Goal: Transaction & Acquisition: Book appointment/travel/reservation

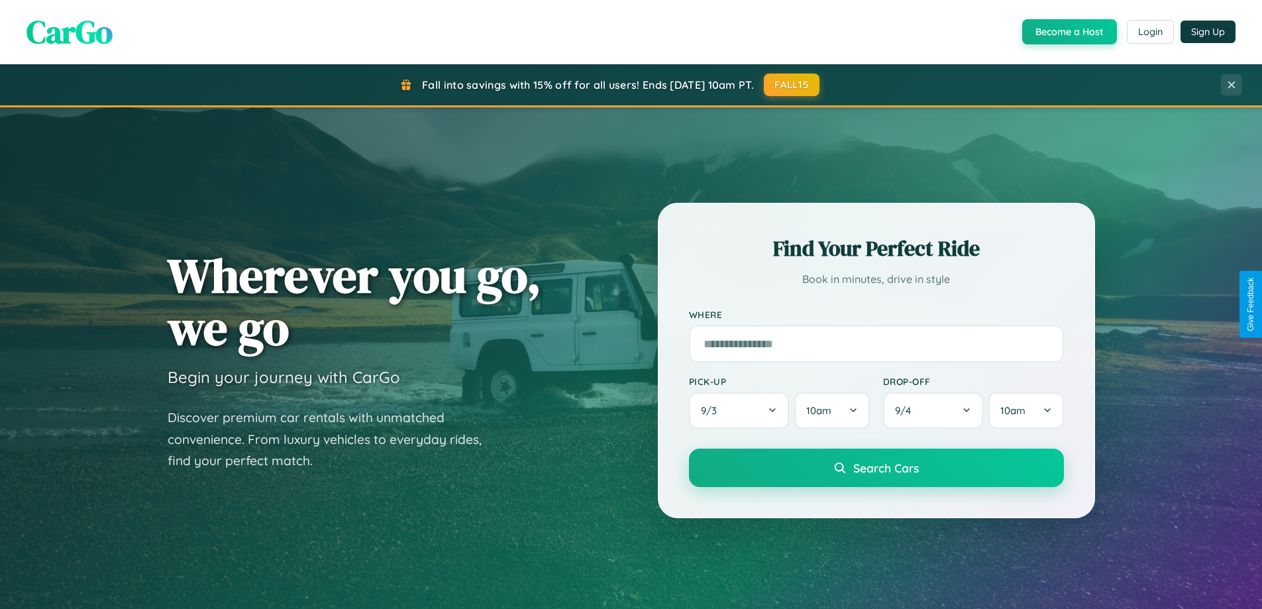
scroll to position [2548, 0]
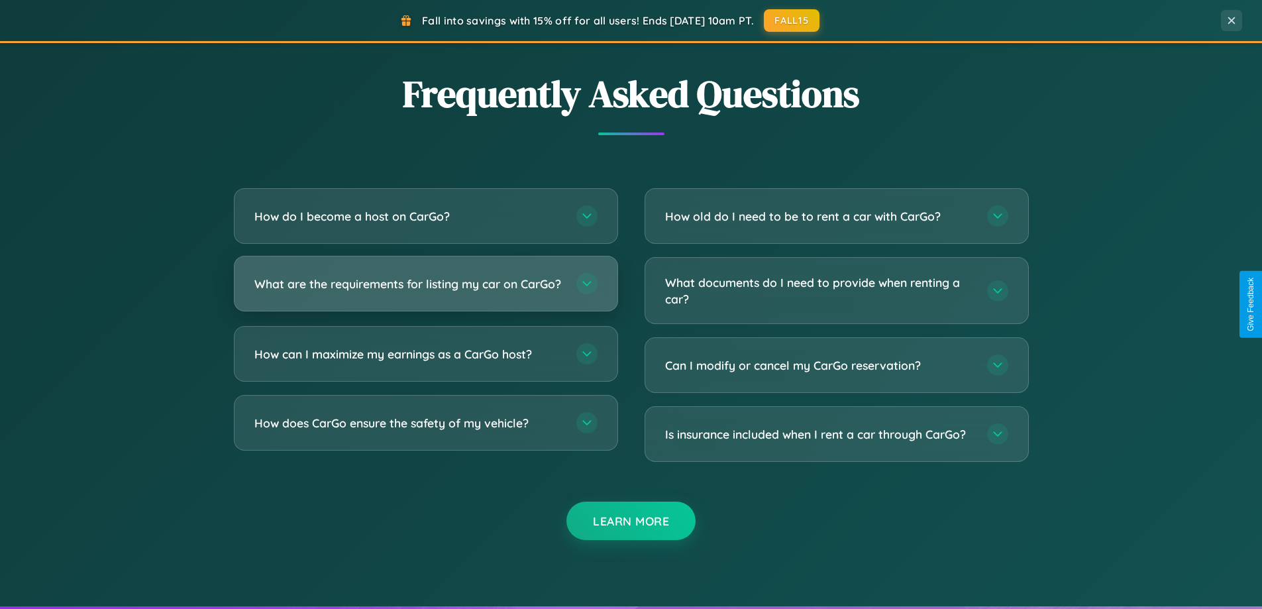
click at [425, 289] on h3 "What are the requirements for listing my car on CarGo?" at bounding box center [408, 283] width 309 height 17
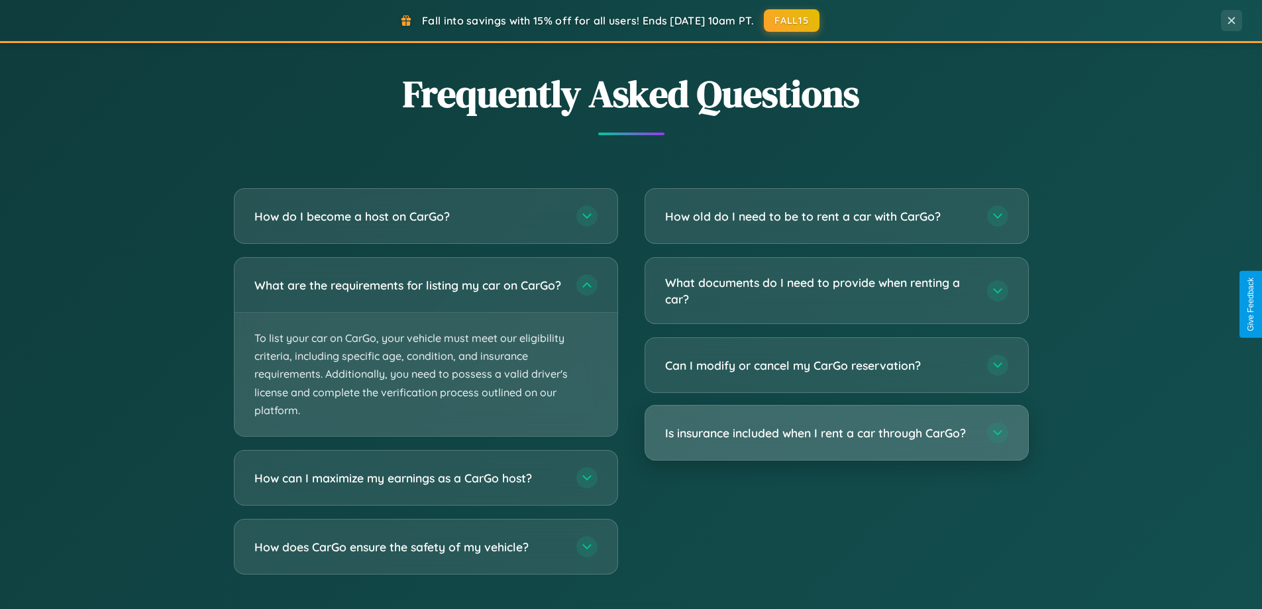
click at [836, 433] on h3 "Is insurance included when I rent a car through CarGo?" at bounding box center [819, 432] width 309 height 17
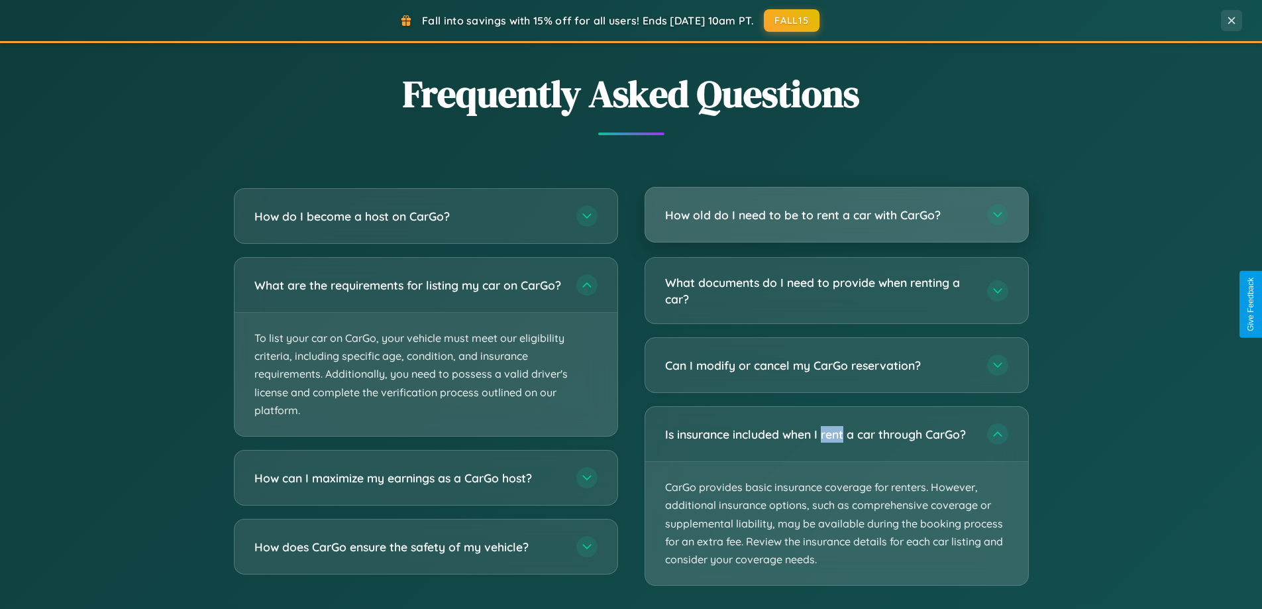
click at [836, 215] on h3 "How old do I need to be to rent a car with CarGo?" at bounding box center [819, 215] width 309 height 17
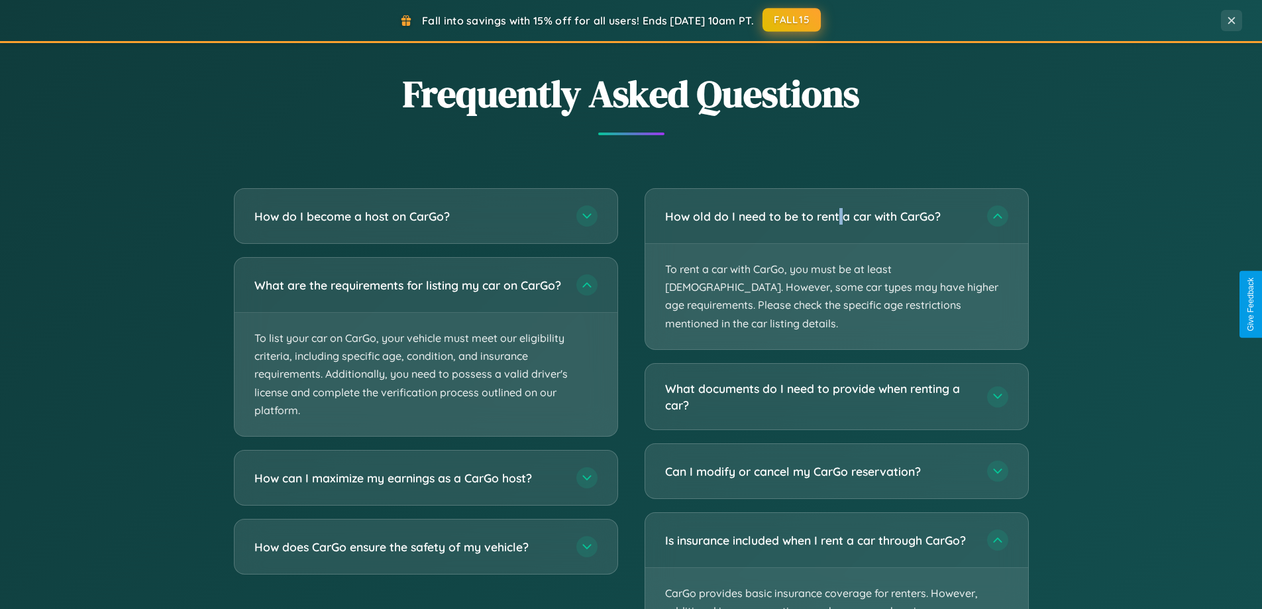
click at [792, 21] on button "FALL15" at bounding box center [791, 20] width 58 height 24
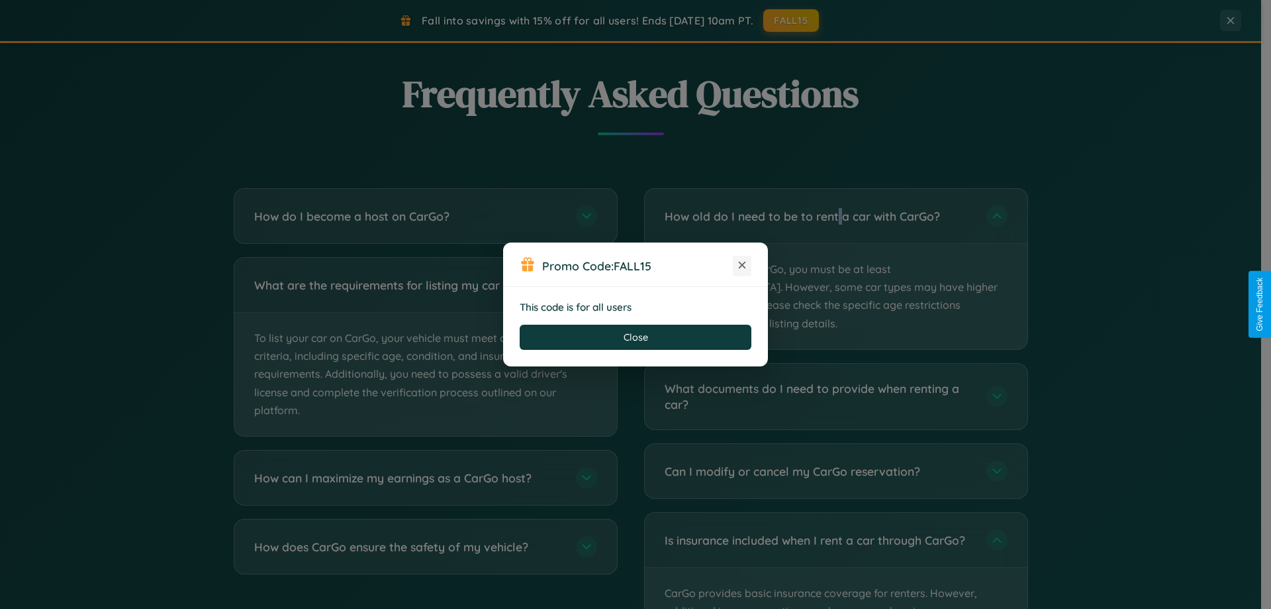
click at [742, 266] on icon at bounding box center [742, 264] width 13 height 13
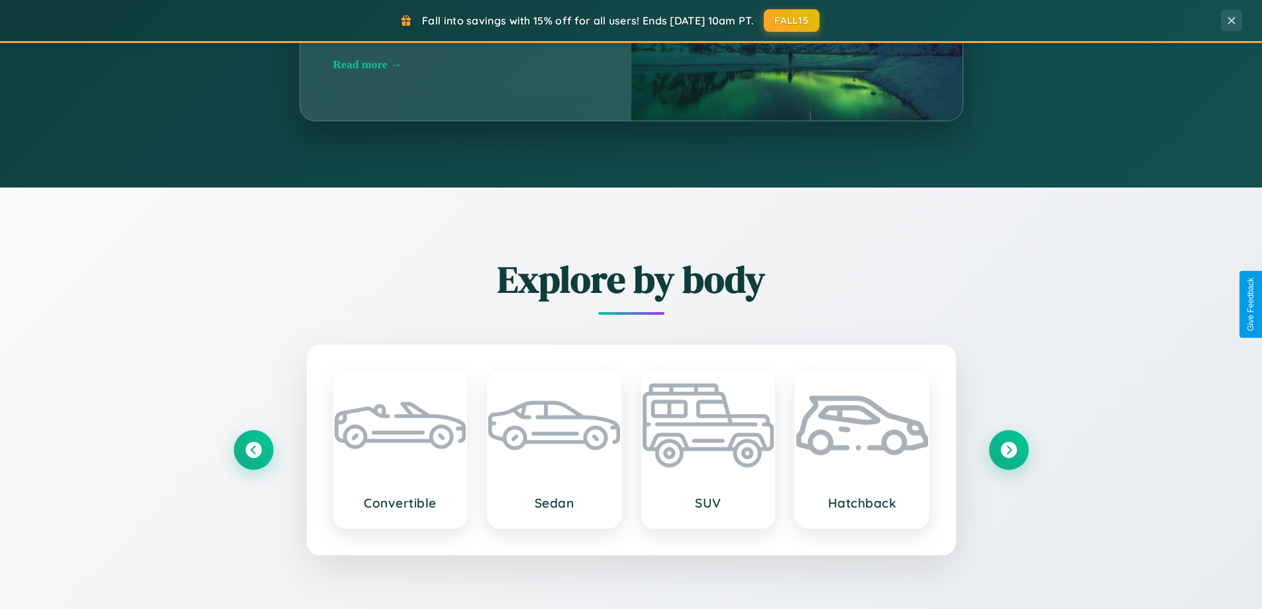
scroll to position [911, 0]
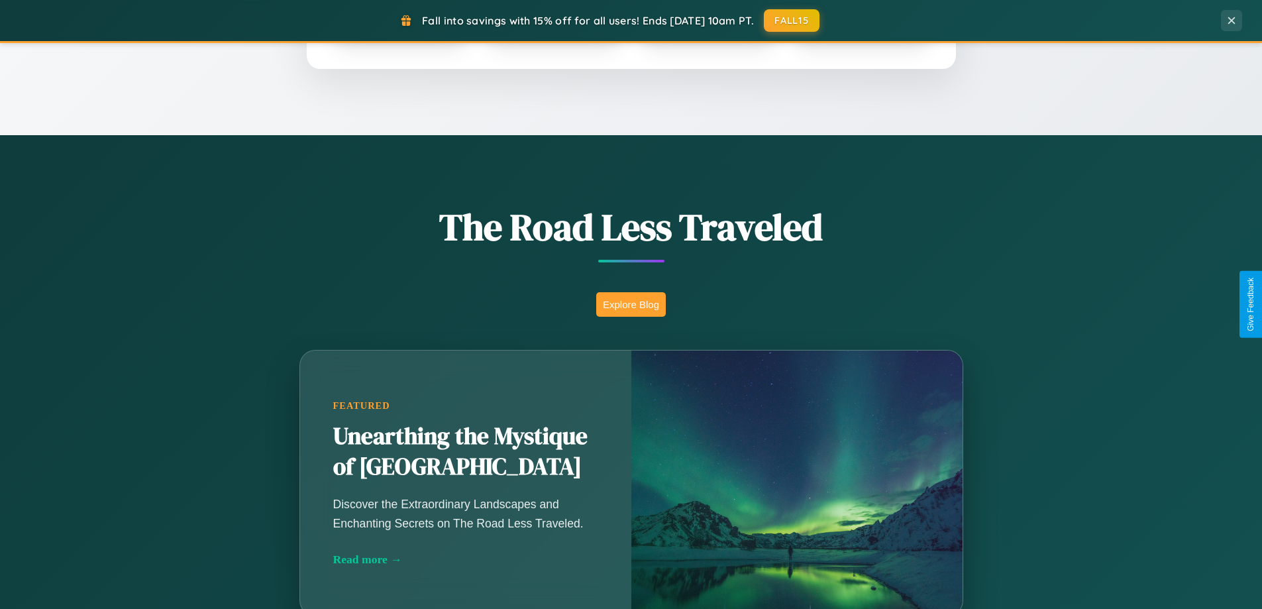
click at [630, 304] on button "Explore Blog" at bounding box center [631, 304] width 70 height 25
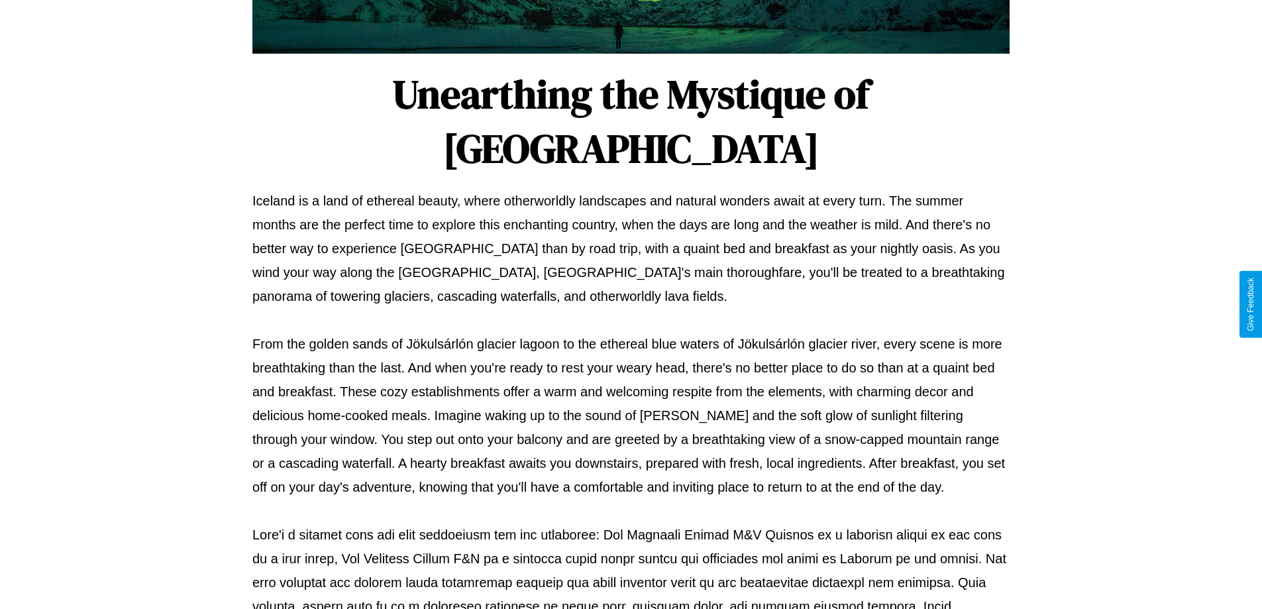
scroll to position [428, 0]
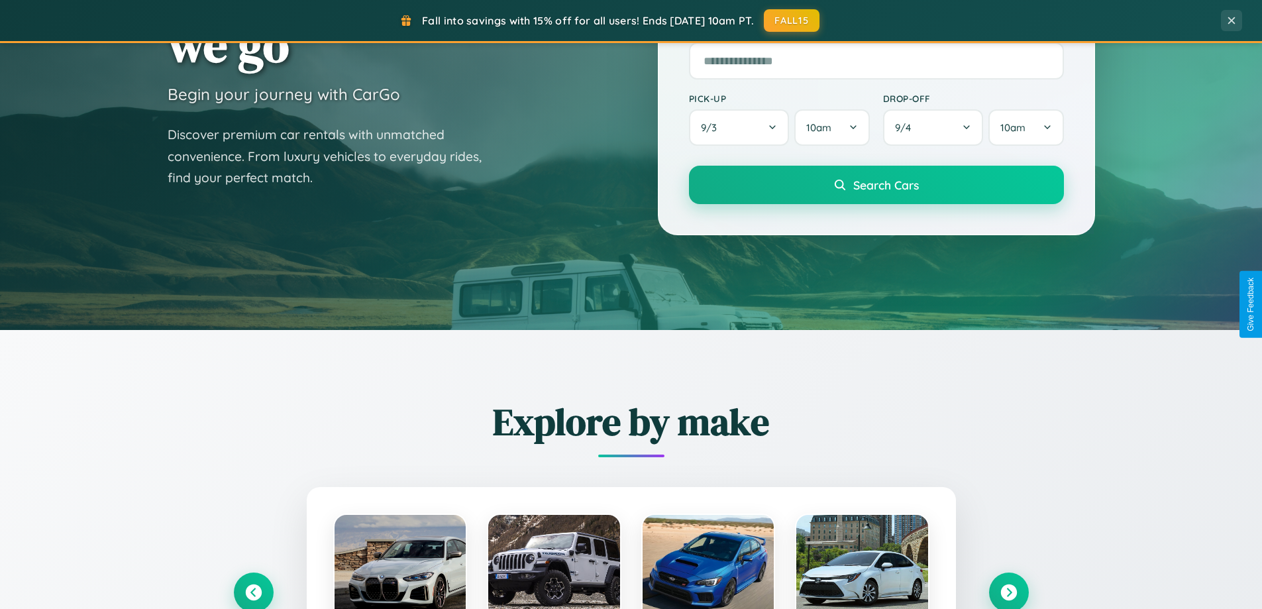
scroll to position [39, 0]
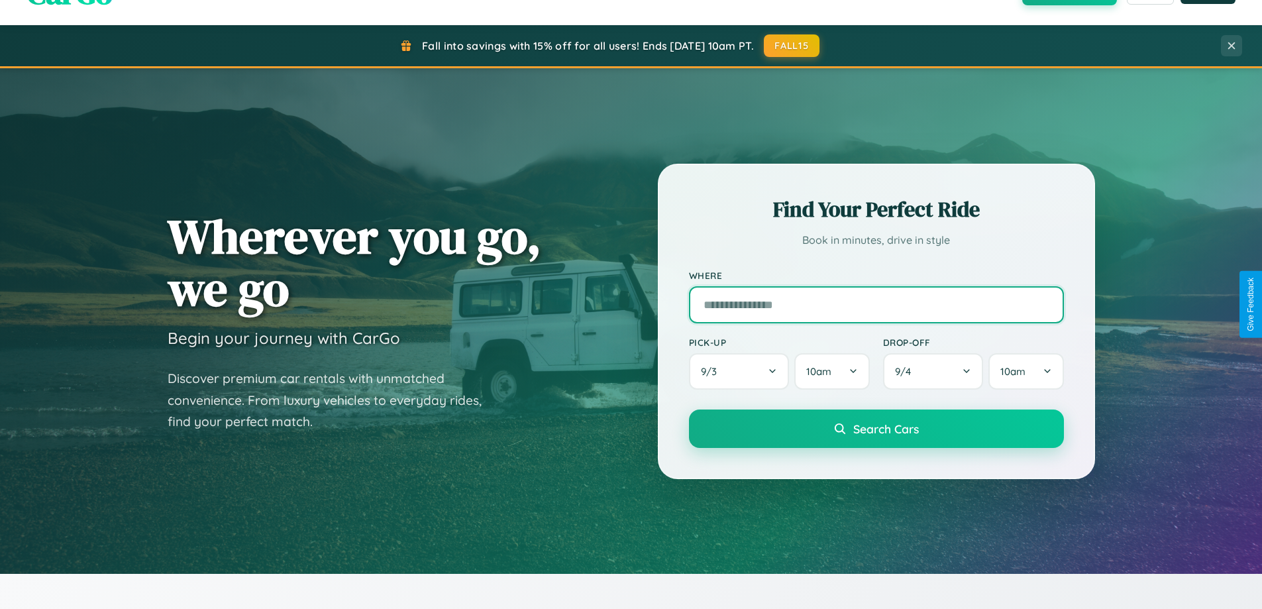
click at [875, 304] on input "text" at bounding box center [876, 304] width 375 height 37
type input "********"
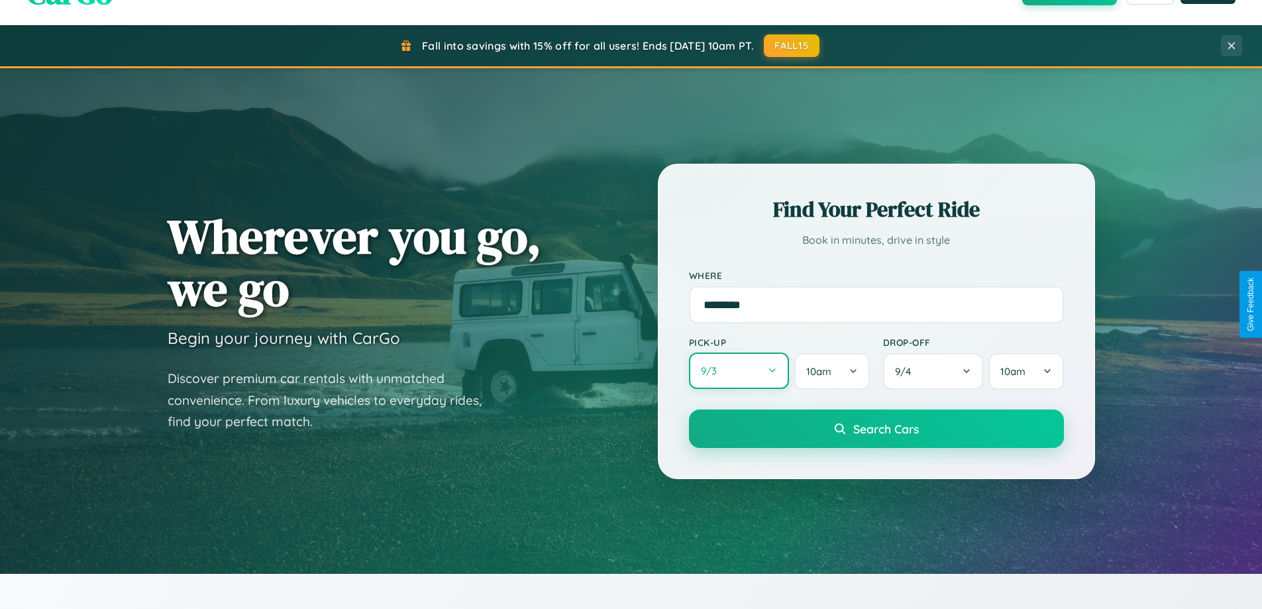
click at [738, 371] on button "9 / 3" at bounding box center [739, 370] width 101 height 36
select select "*"
select select "****"
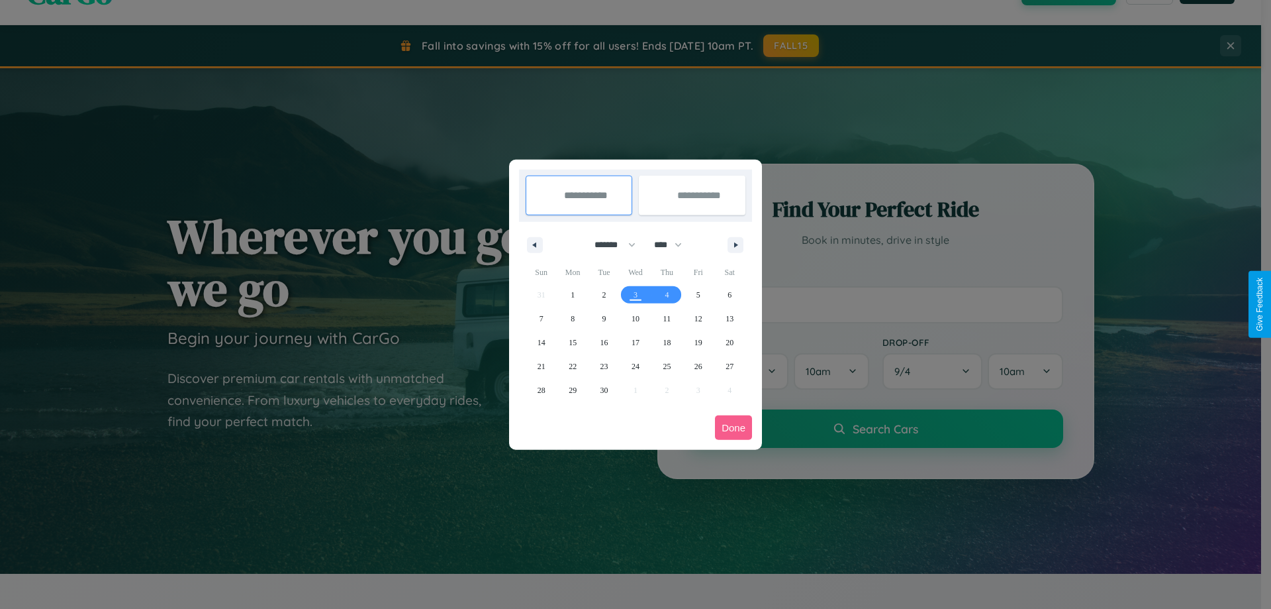
click at [609, 244] on select "******* ******** ***** ***** *** **** **** ****** ********* ******* ******** **…" at bounding box center [613, 245] width 56 height 22
select select "*"
drag, startPoint x: 674, startPoint y: 244, endPoint x: 636, endPoint y: 266, distance: 43.9
click at [674, 244] on select "**** **** **** **** **** **** **** **** **** **** **** **** **** **** **** ****…" at bounding box center [668, 245] width 40 height 22
select select "****"
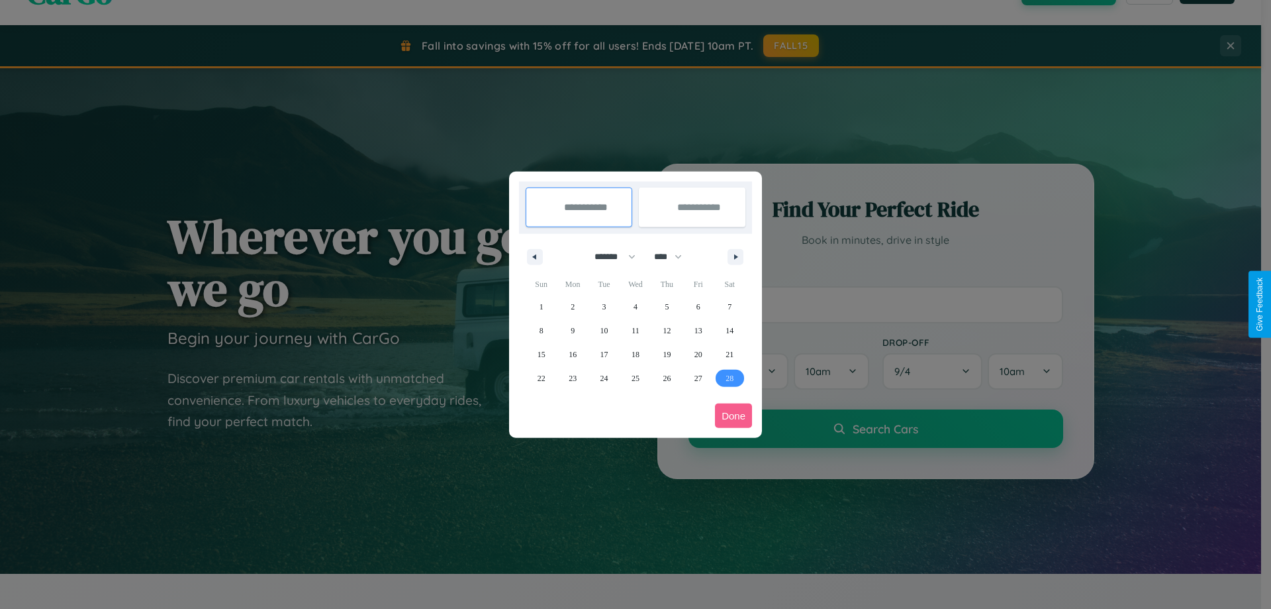
click at [730, 377] on span "28" at bounding box center [730, 378] width 8 height 24
type input "**********"
click at [736, 256] on icon "button" at bounding box center [738, 256] width 7 height 5
select select "*"
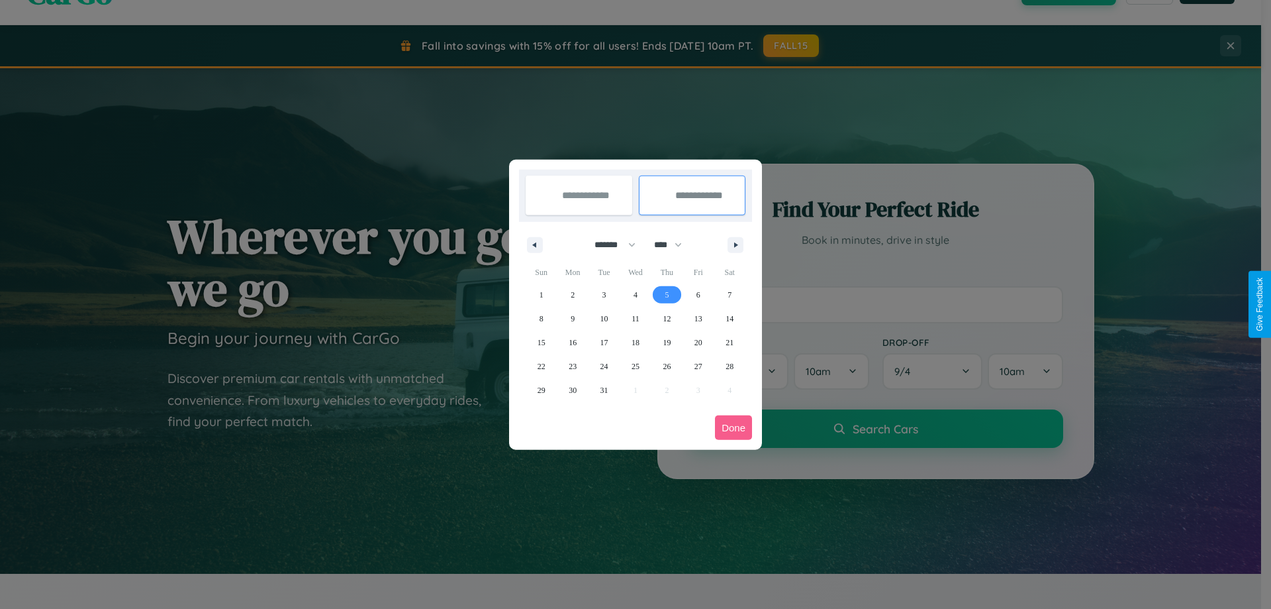
click at [667, 294] on span "5" at bounding box center [667, 295] width 4 height 24
type input "**********"
select select "*"
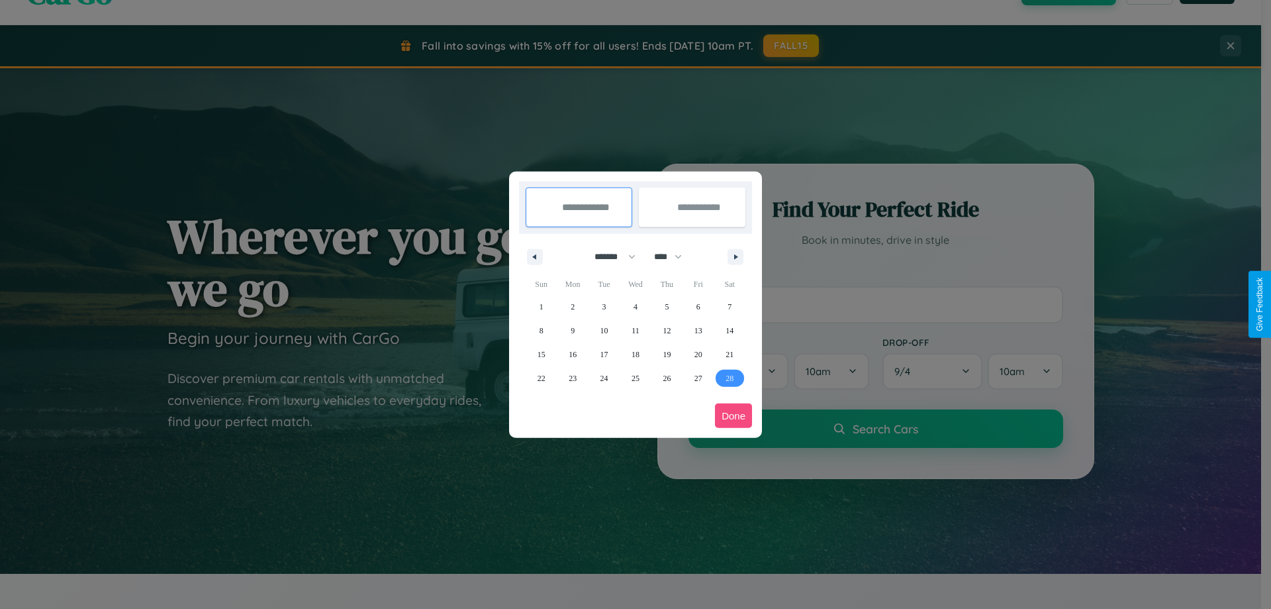
click at [734, 415] on button "Done" at bounding box center [733, 415] width 37 height 25
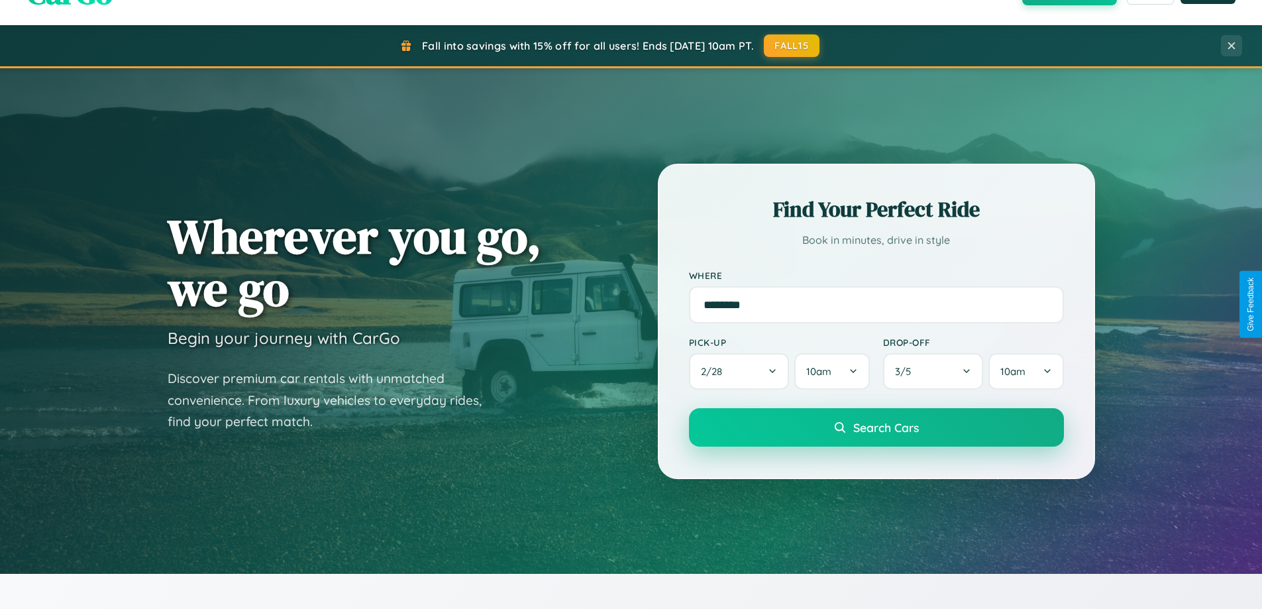
click at [875, 427] on span "Search Cars" at bounding box center [886, 427] width 66 height 15
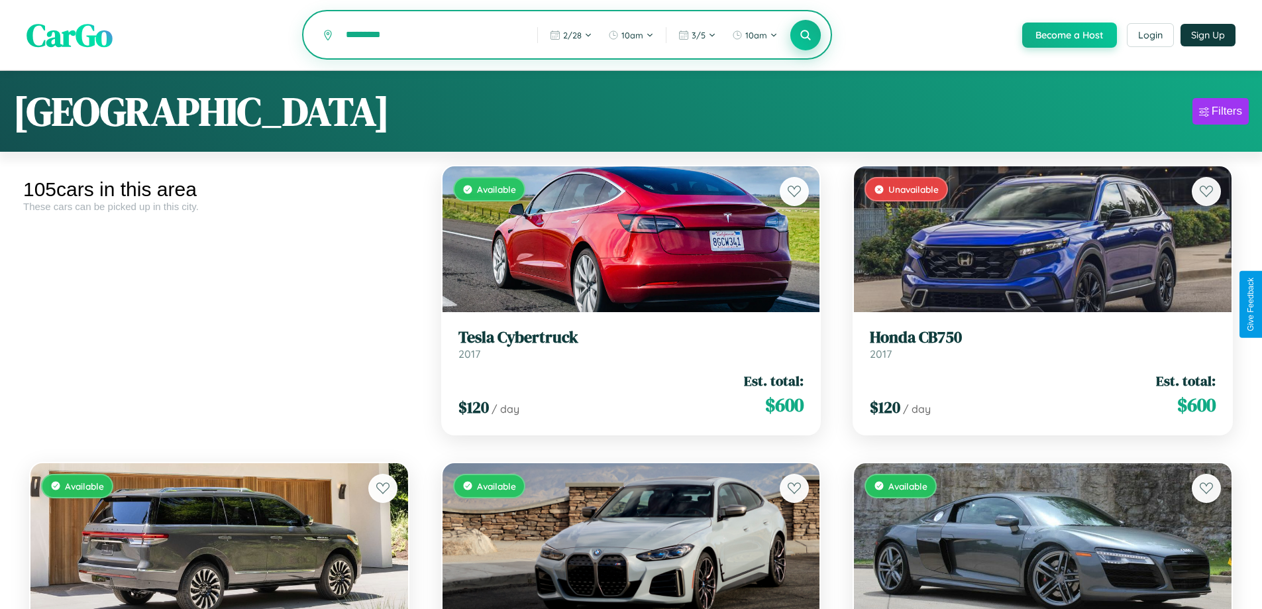
type input "*********"
click at [805, 35] on icon at bounding box center [805, 34] width 13 height 13
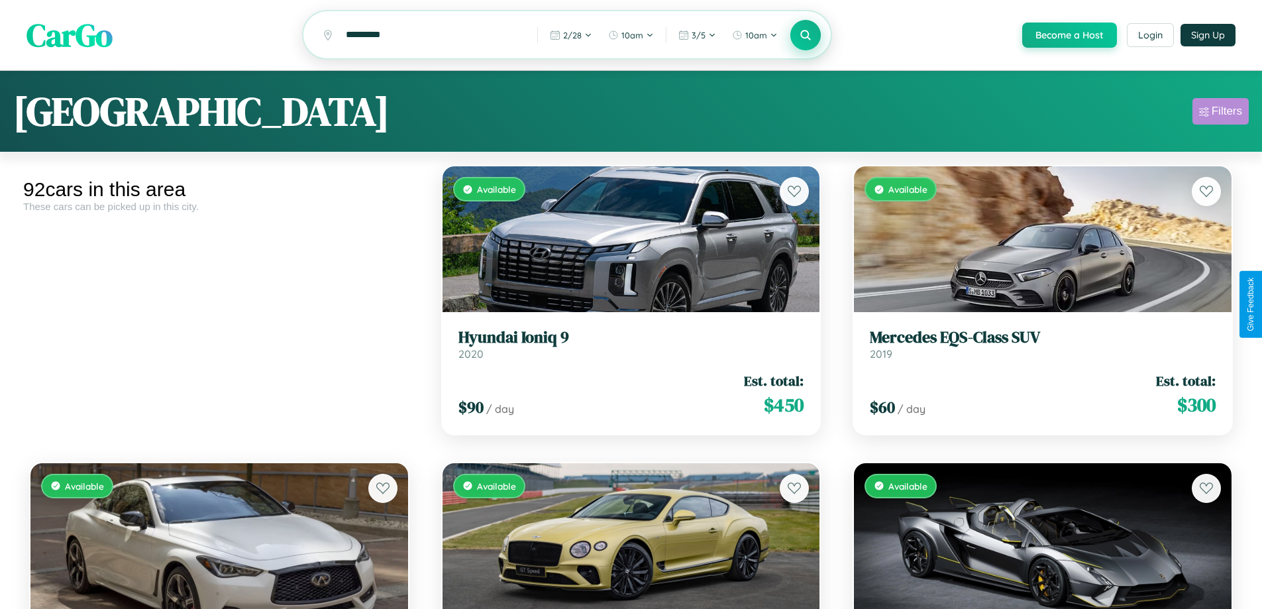
click at [1220, 113] on div "Filters" at bounding box center [1226, 111] width 30 height 13
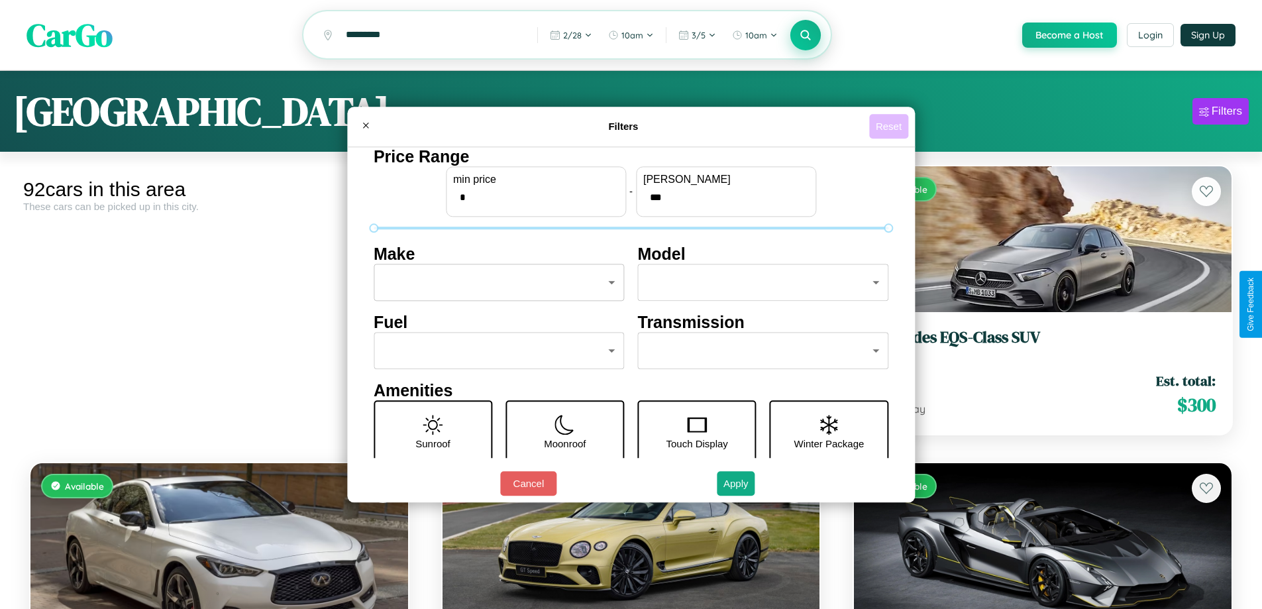
click at [890, 126] on button "Reset" at bounding box center [888, 126] width 39 height 25
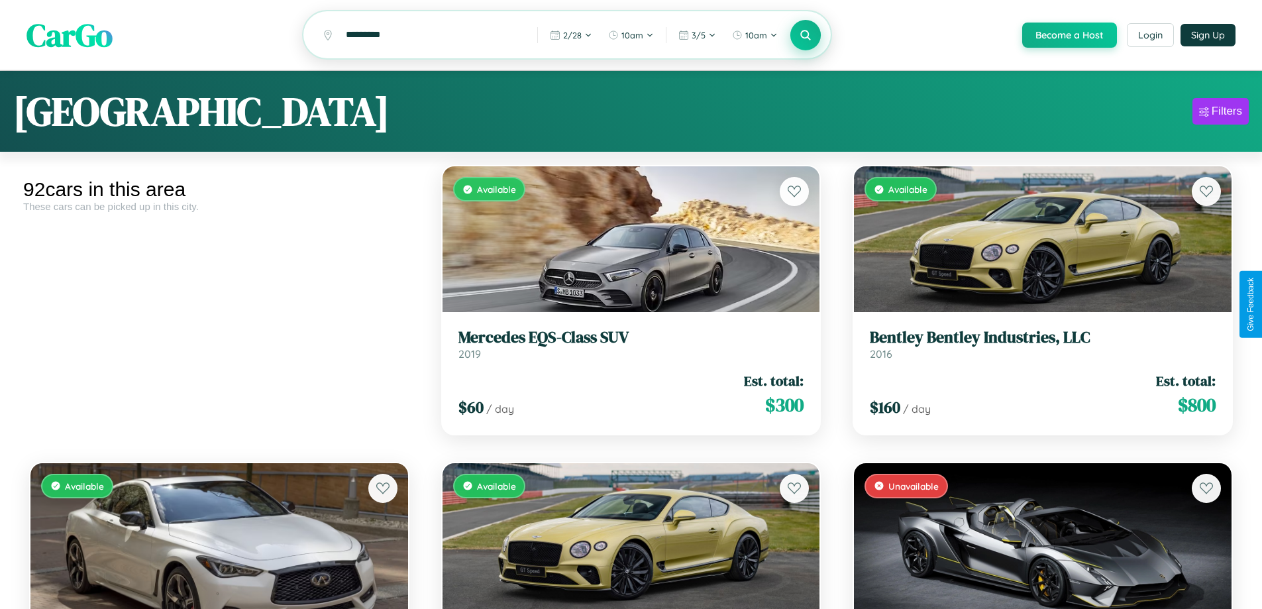
scroll to position [3152, 0]
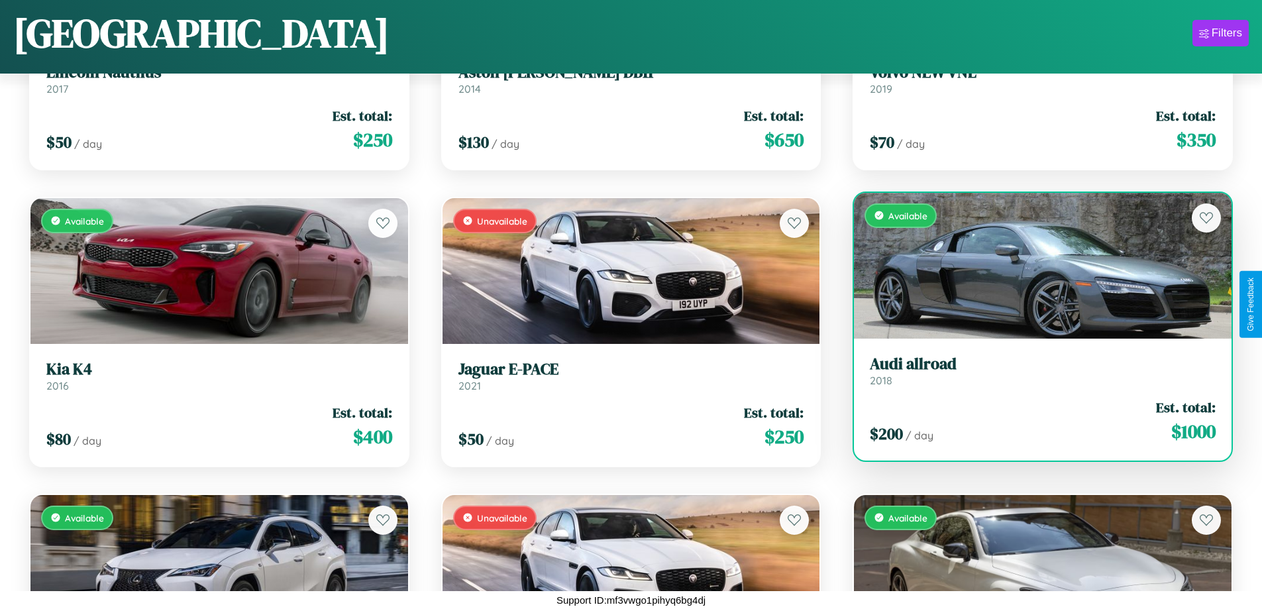
click at [1034, 265] on div "Available" at bounding box center [1042, 266] width 377 height 146
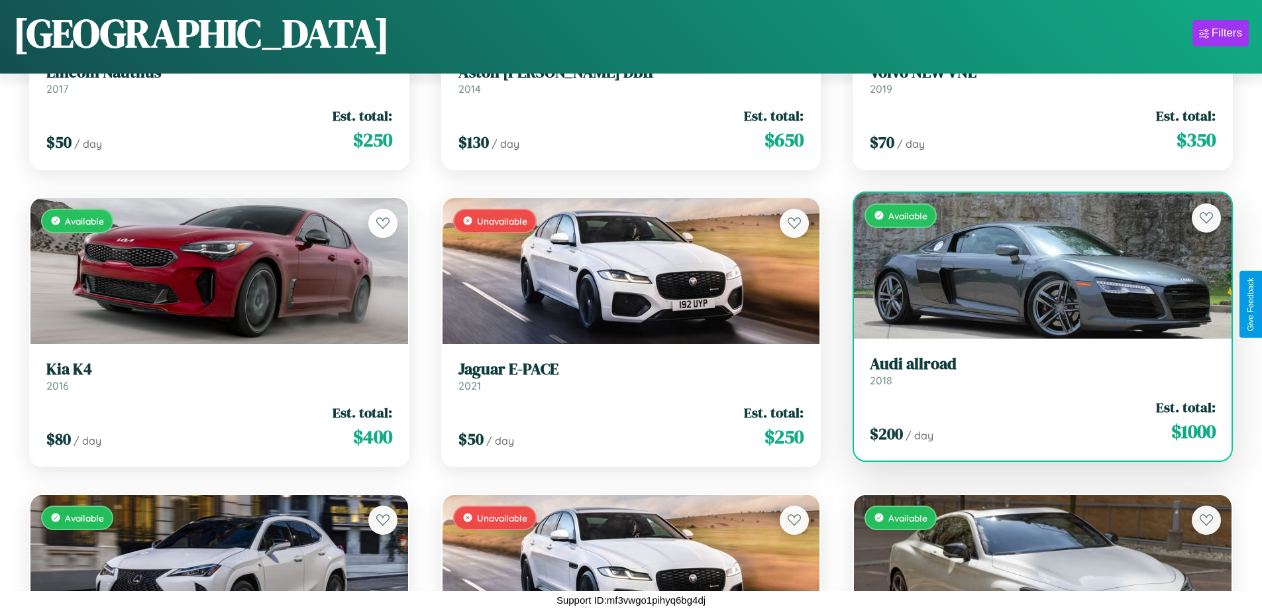
click at [1034, 265] on div "Available" at bounding box center [1042, 266] width 377 height 146
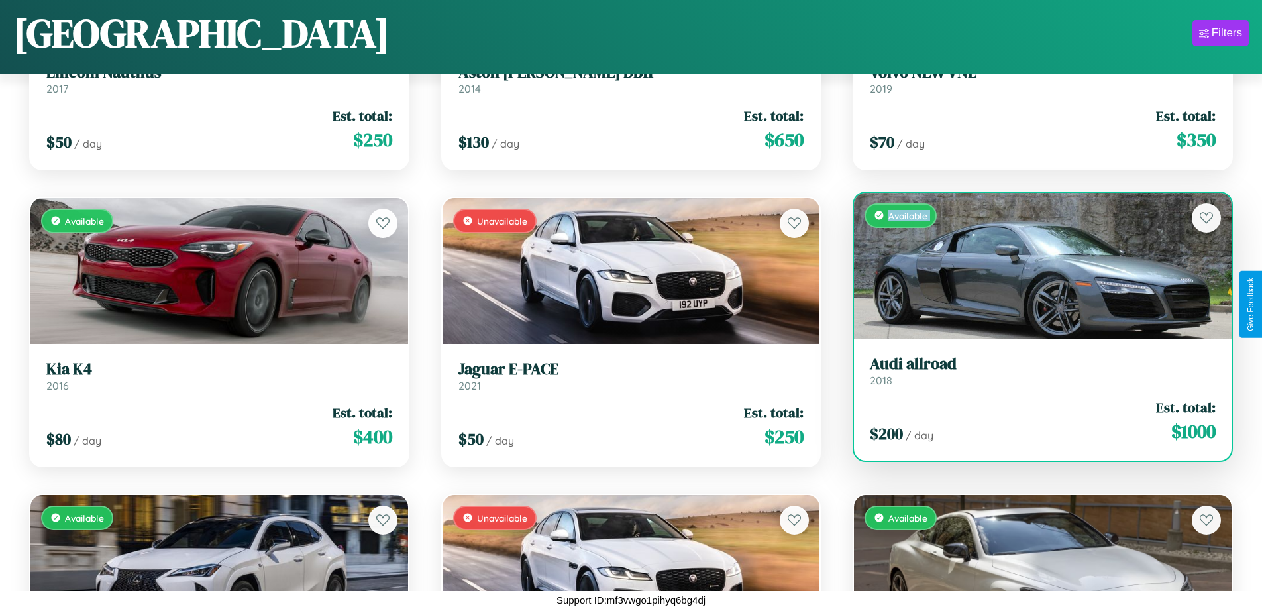
click at [1034, 265] on div "Available" at bounding box center [1042, 266] width 377 height 146
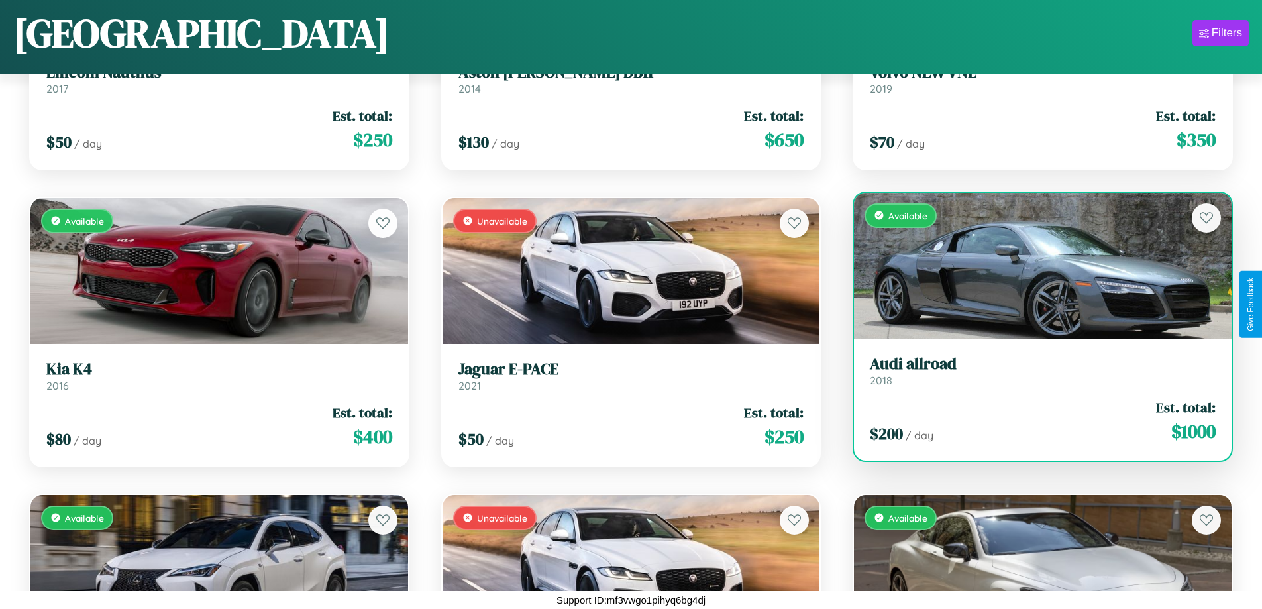
click at [1034, 265] on div "Available" at bounding box center [1042, 266] width 377 height 146
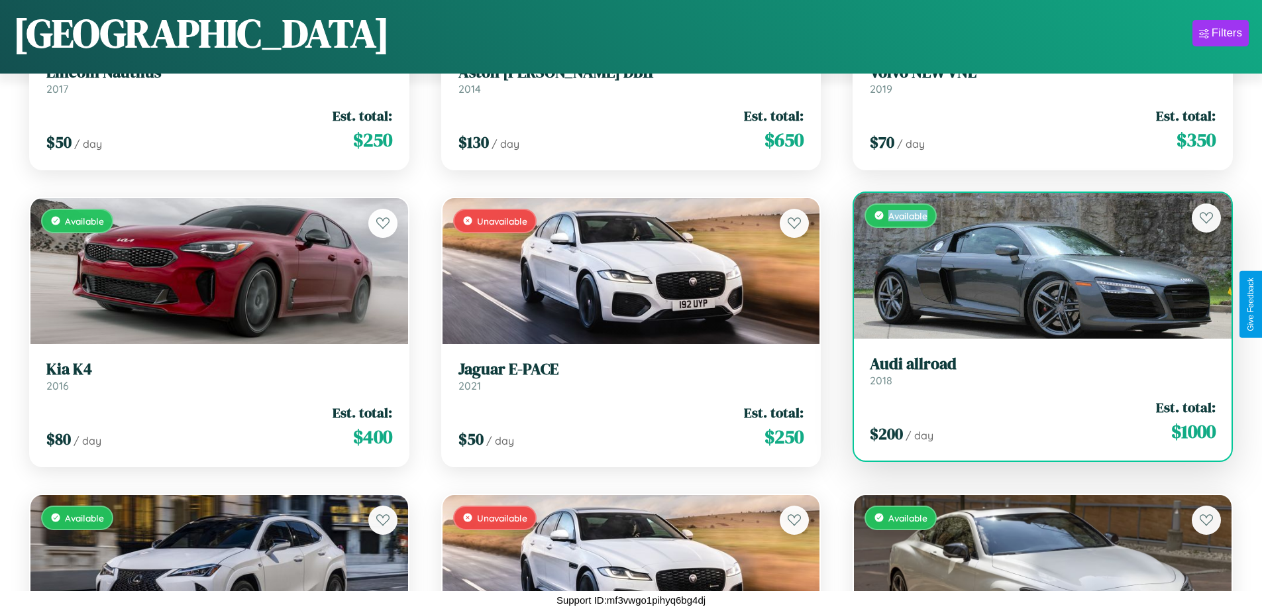
click at [1034, 265] on div "Available" at bounding box center [1042, 266] width 377 height 146
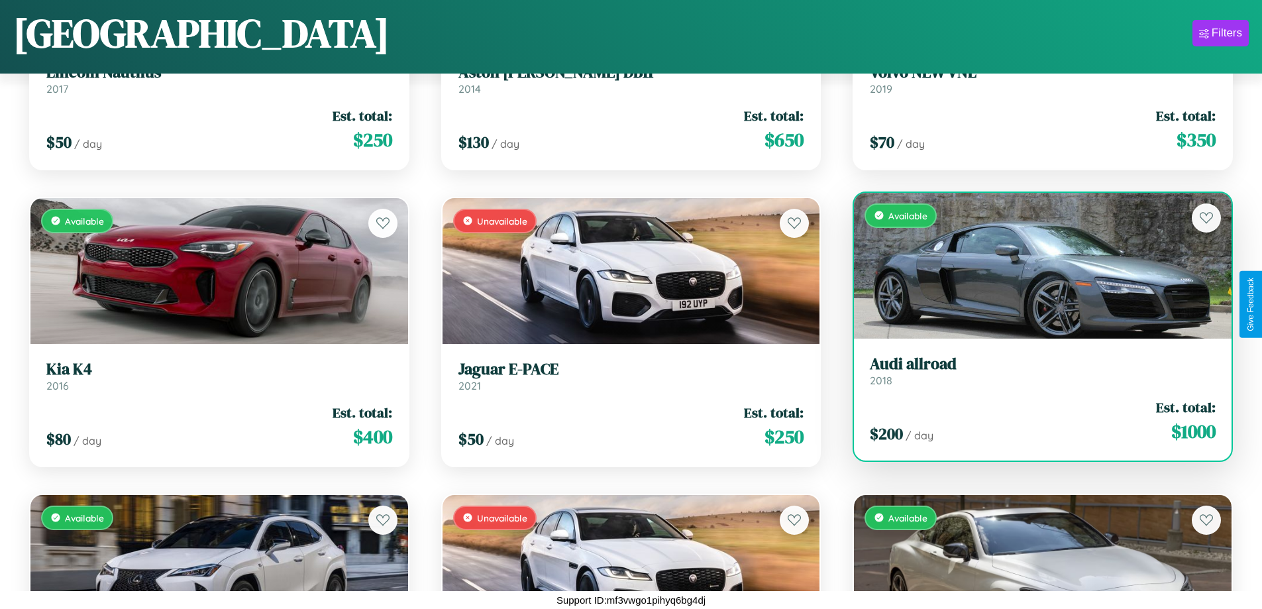
click at [1034, 370] on h3 "Audi allroad" at bounding box center [1043, 363] width 346 height 19
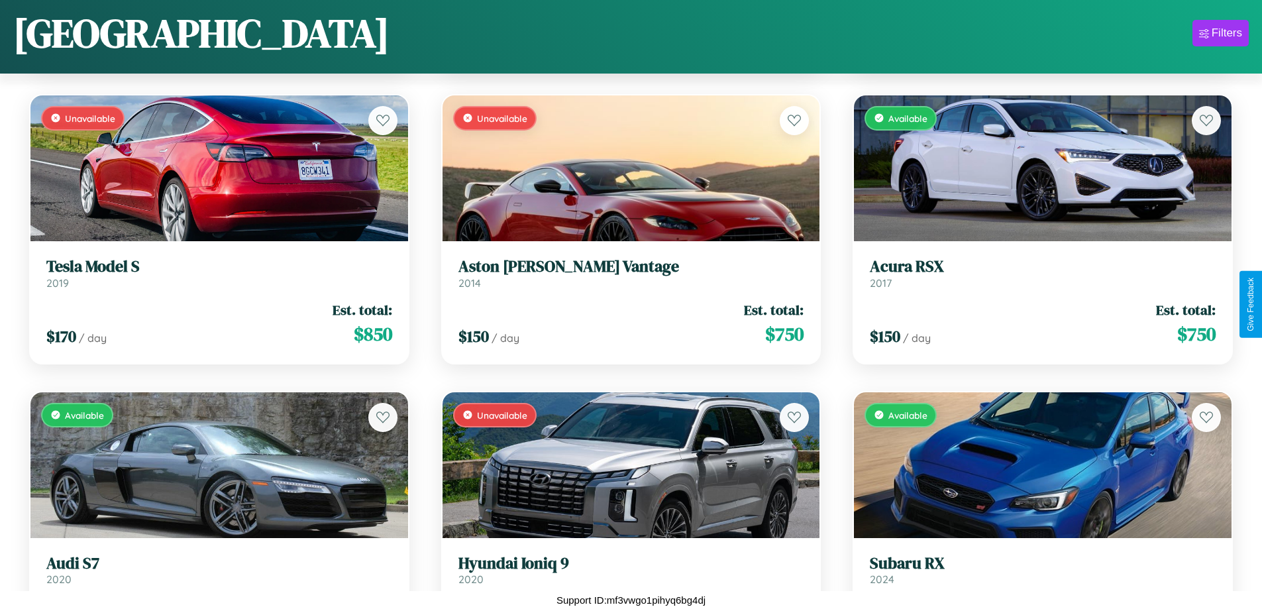
scroll to position [779, 0]
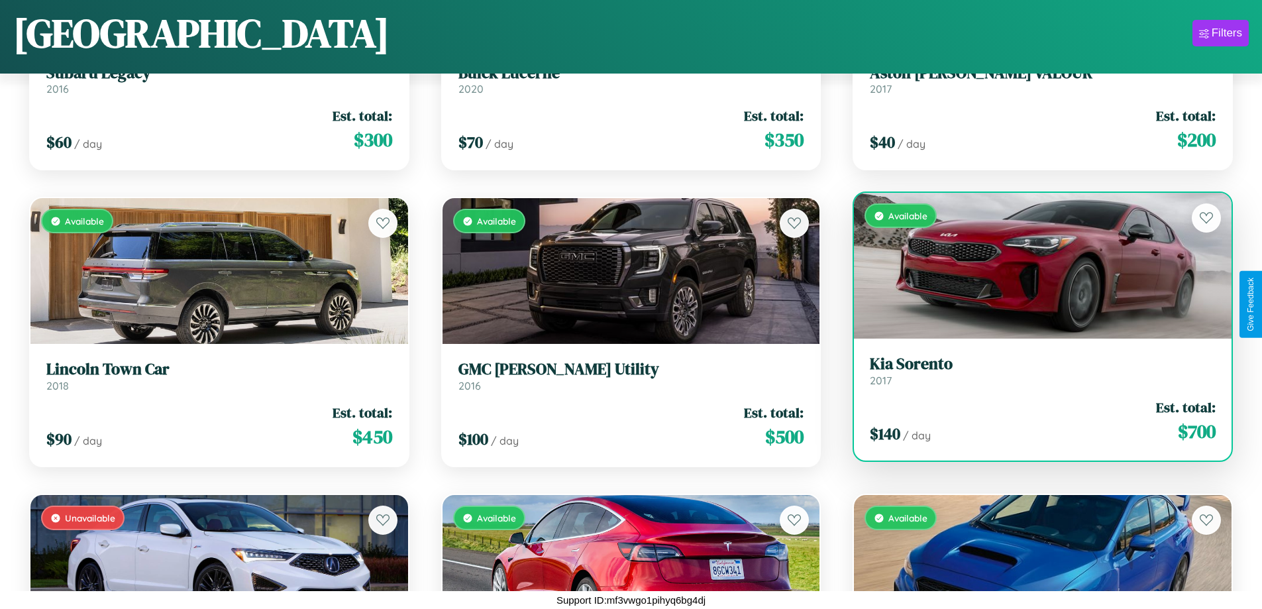
click at [1034, 371] on h3 "Kia Sorento" at bounding box center [1043, 363] width 346 height 19
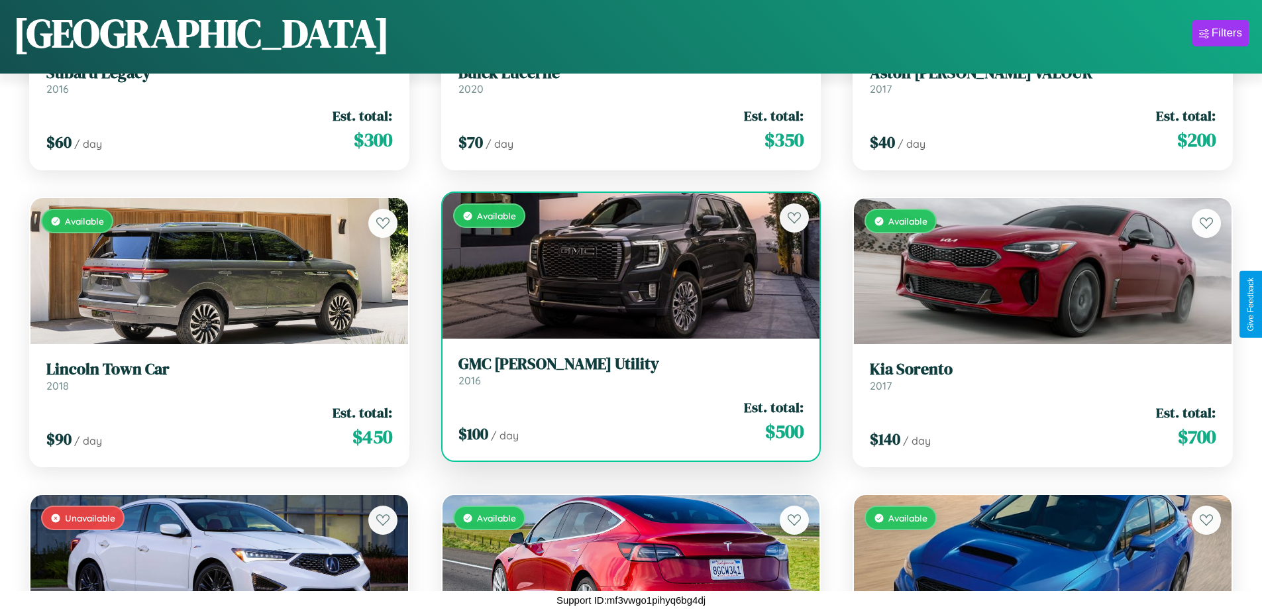
scroll to position [4634, 0]
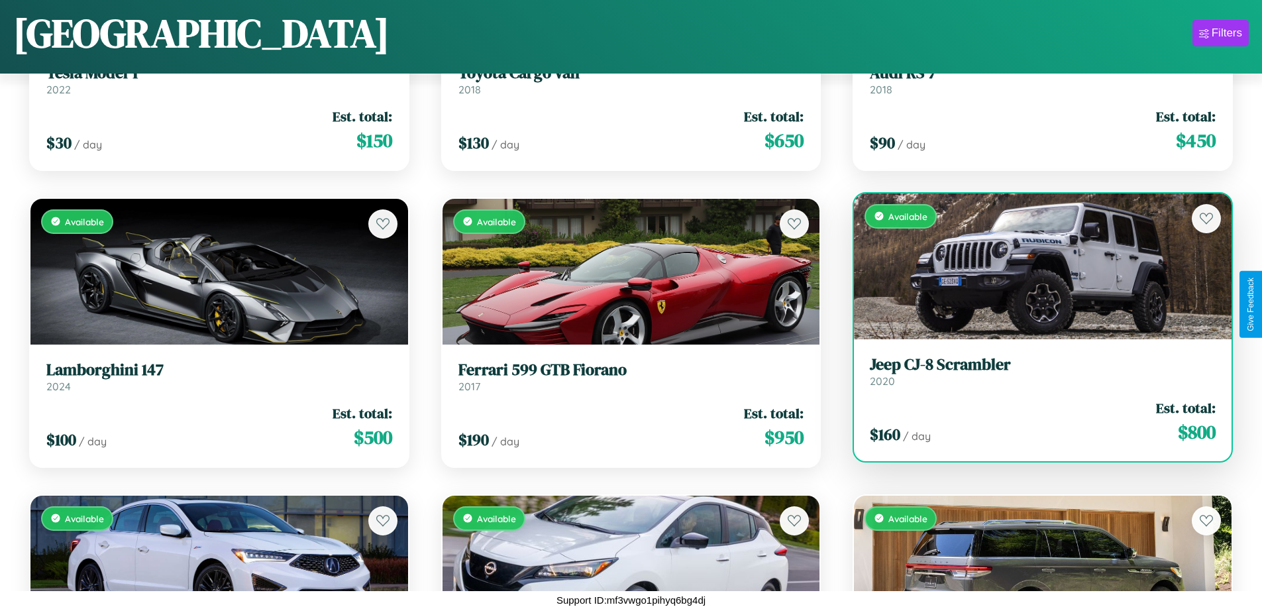
click at [1034, 271] on div "Available" at bounding box center [1042, 266] width 377 height 146
click at [1034, 266] on div "Available" at bounding box center [1042, 266] width 377 height 146
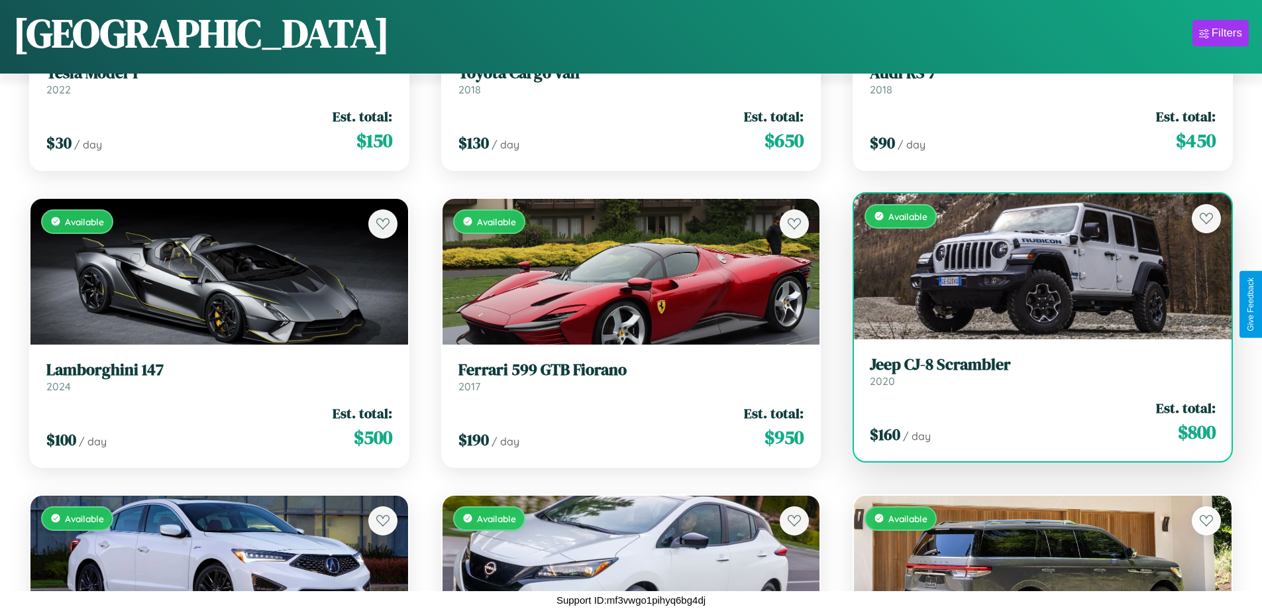
click at [1034, 266] on div "Available" at bounding box center [1042, 266] width 377 height 146
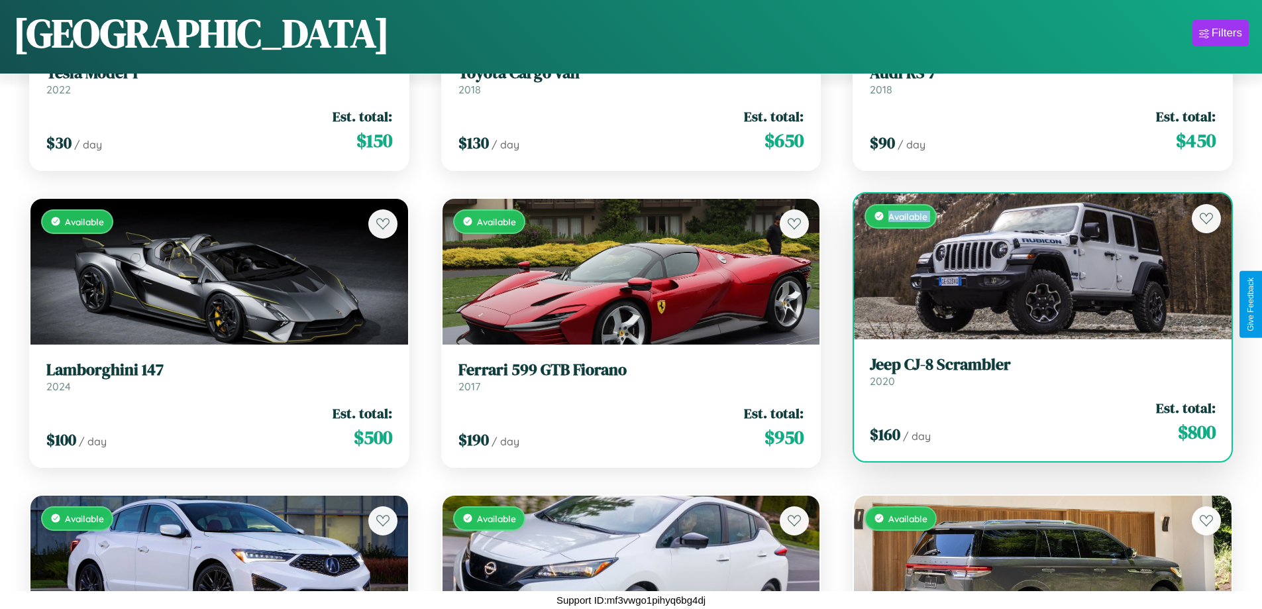
click at [1034, 266] on div "Available" at bounding box center [1042, 266] width 377 height 146
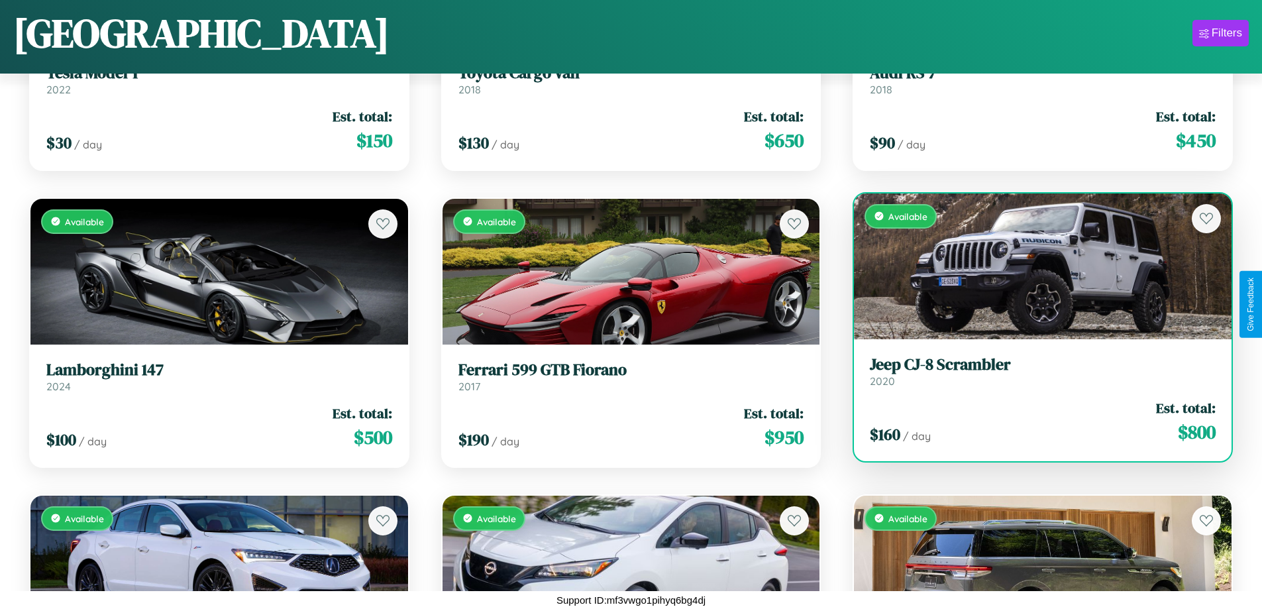
click at [1034, 266] on div "Available" at bounding box center [1042, 266] width 377 height 146
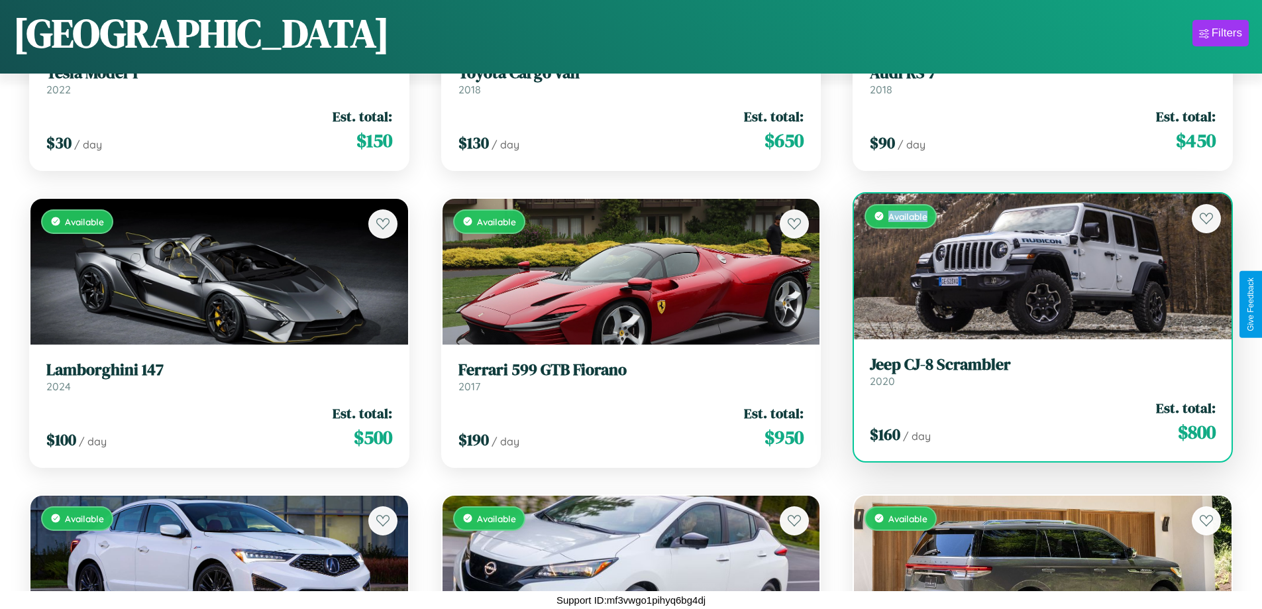
click at [1034, 266] on div "Available" at bounding box center [1042, 266] width 377 height 146
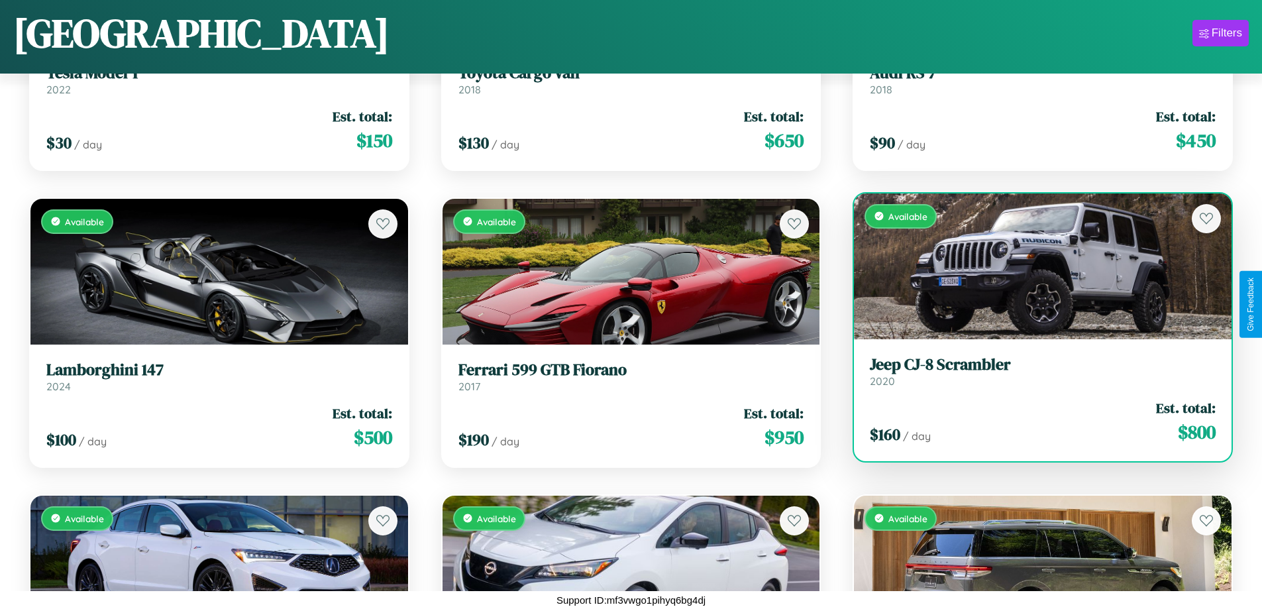
click at [1034, 371] on h3 "Jeep CJ-8 Scrambler" at bounding box center [1043, 364] width 346 height 19
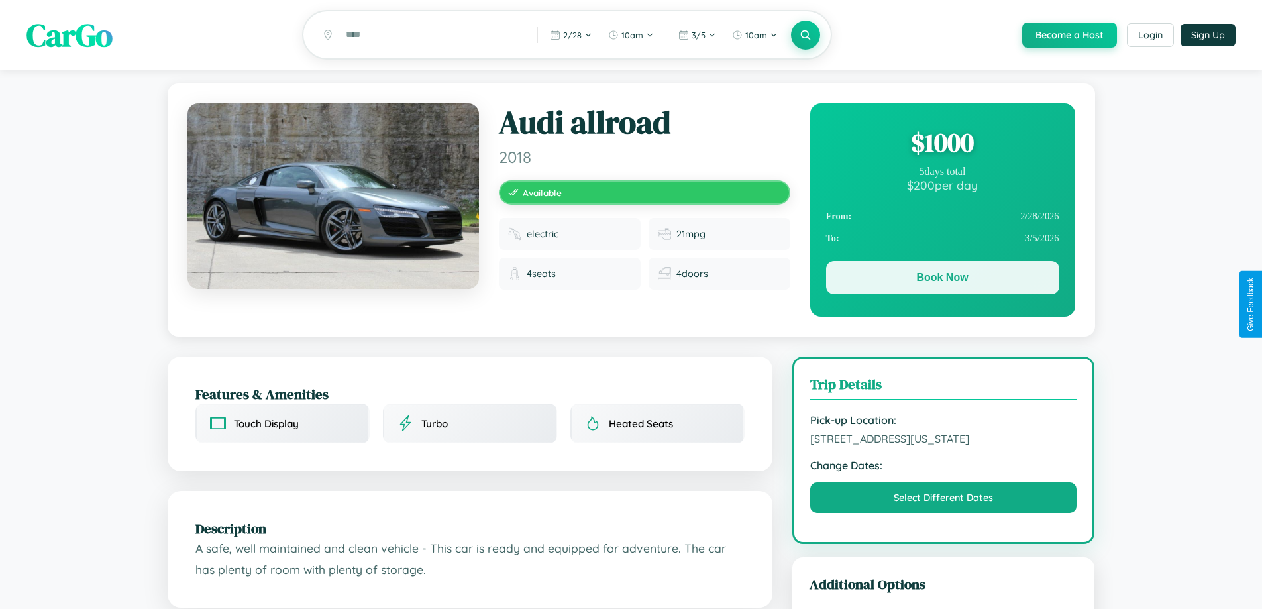
click at [942, 279] on button "Book Now" at bounding box center [942, 277] width 233 height 33
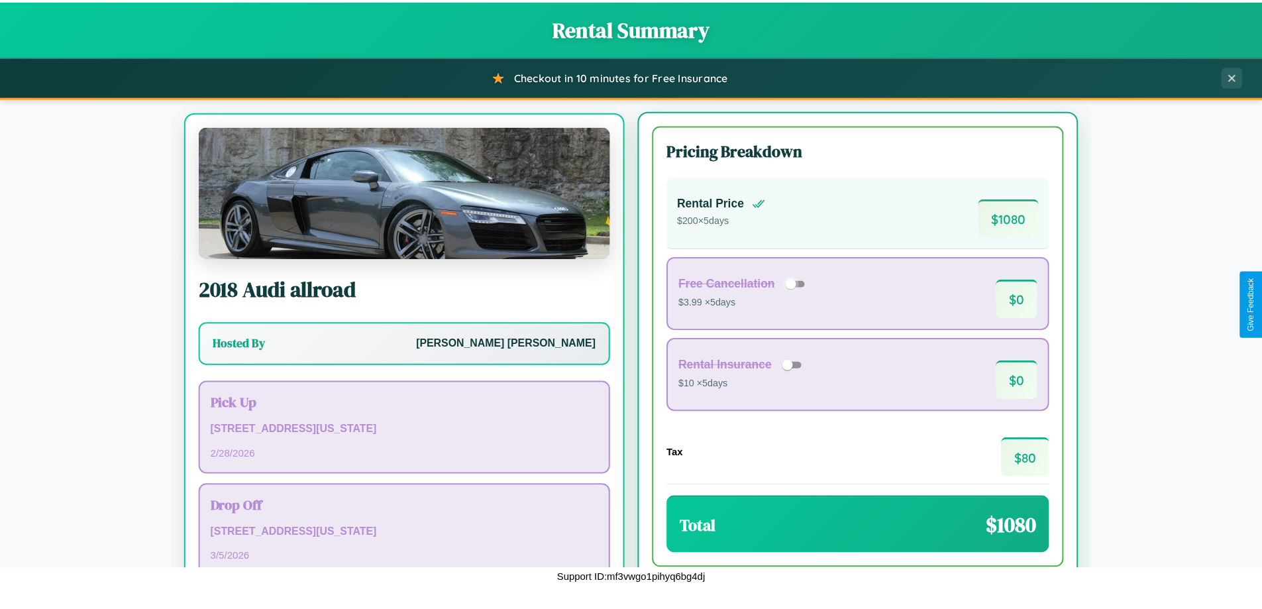
scroll to position [62, 0]
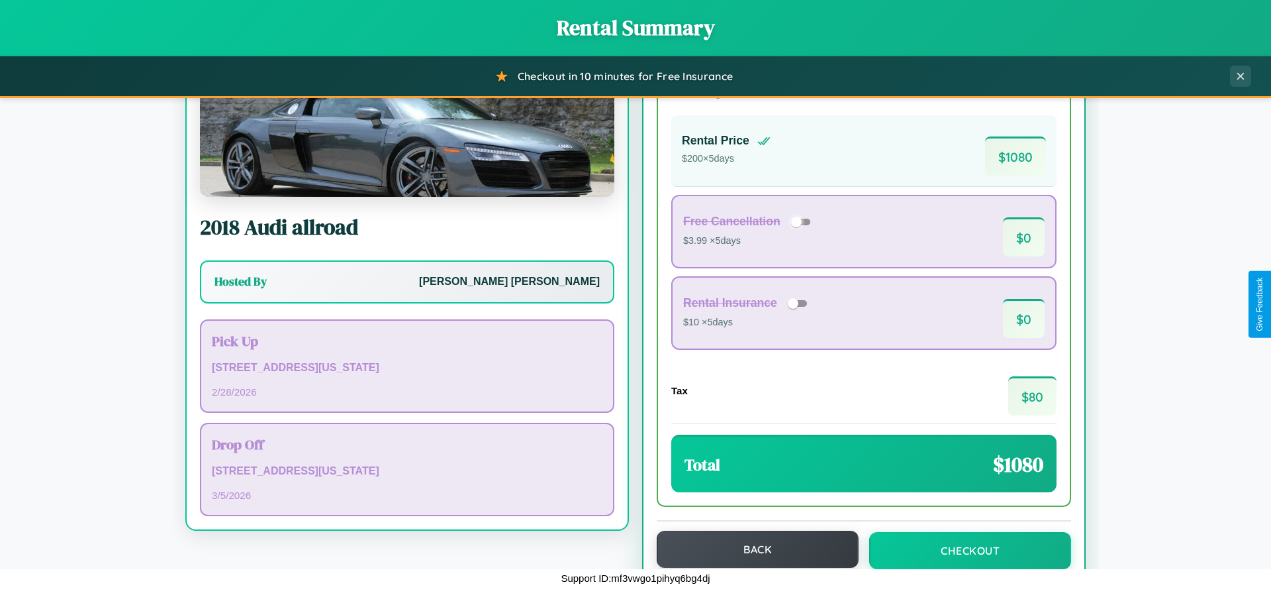
click at [752, 549] on button "Back" at bounding box center [758, 548] width 202 height 37
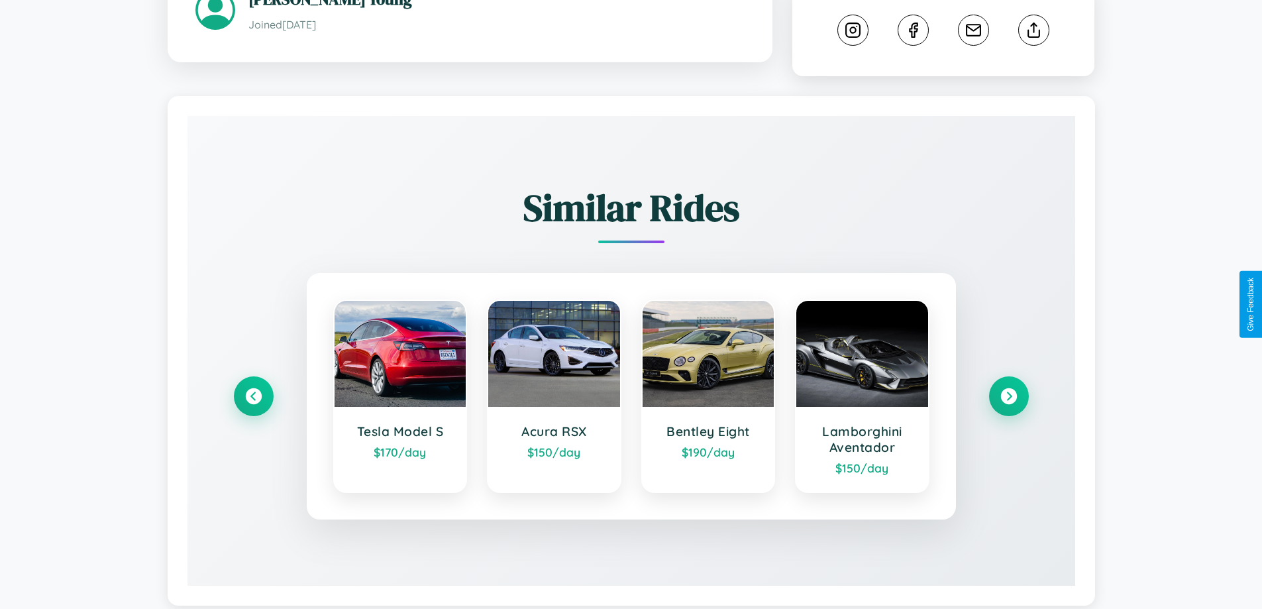
scroll to position [750, 0]
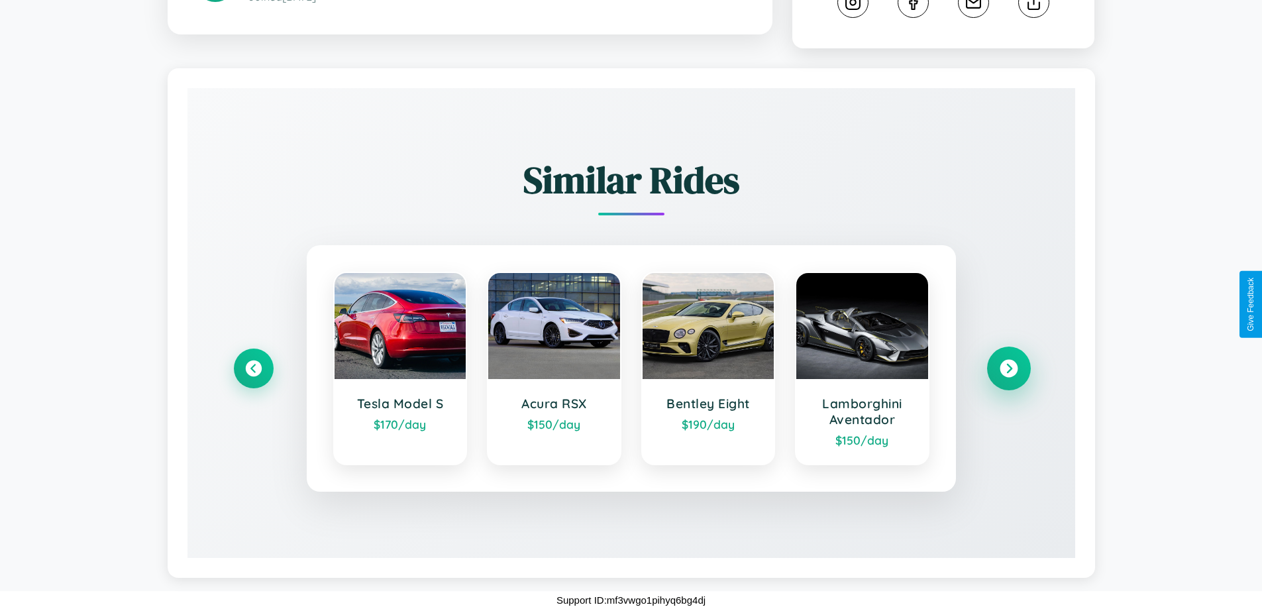
click at [1008, 368] on icon at bounding box center [1008, 369] width 18 height 18
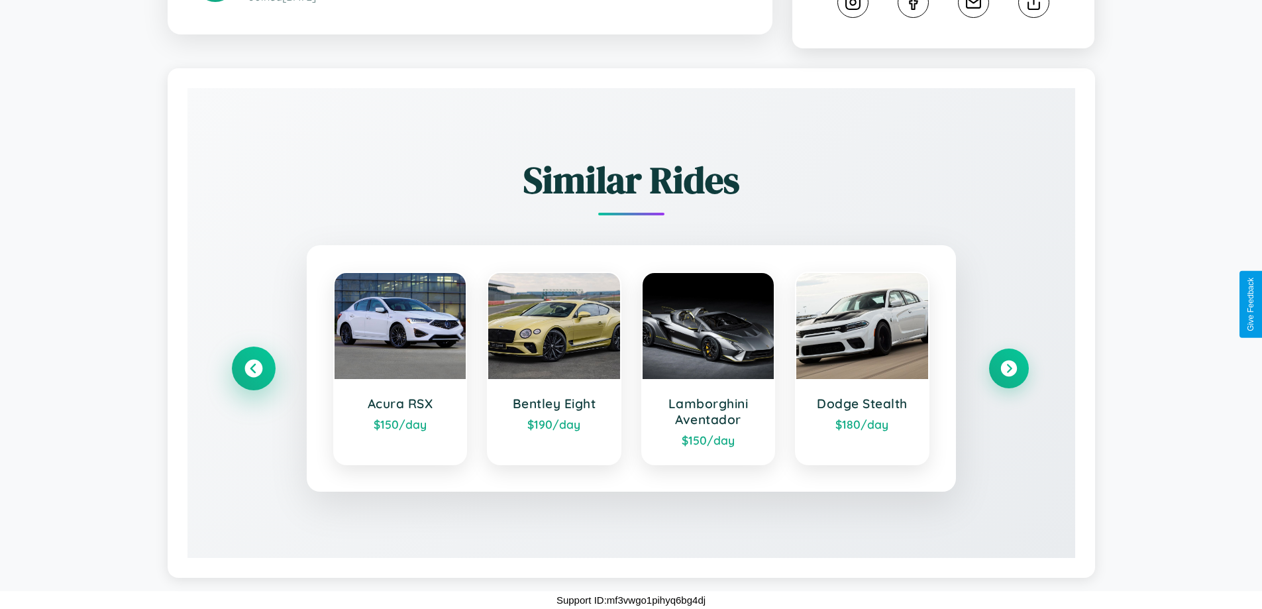
click at [253, 368] on icon at bounding box center [253, 369] width 18 height 18
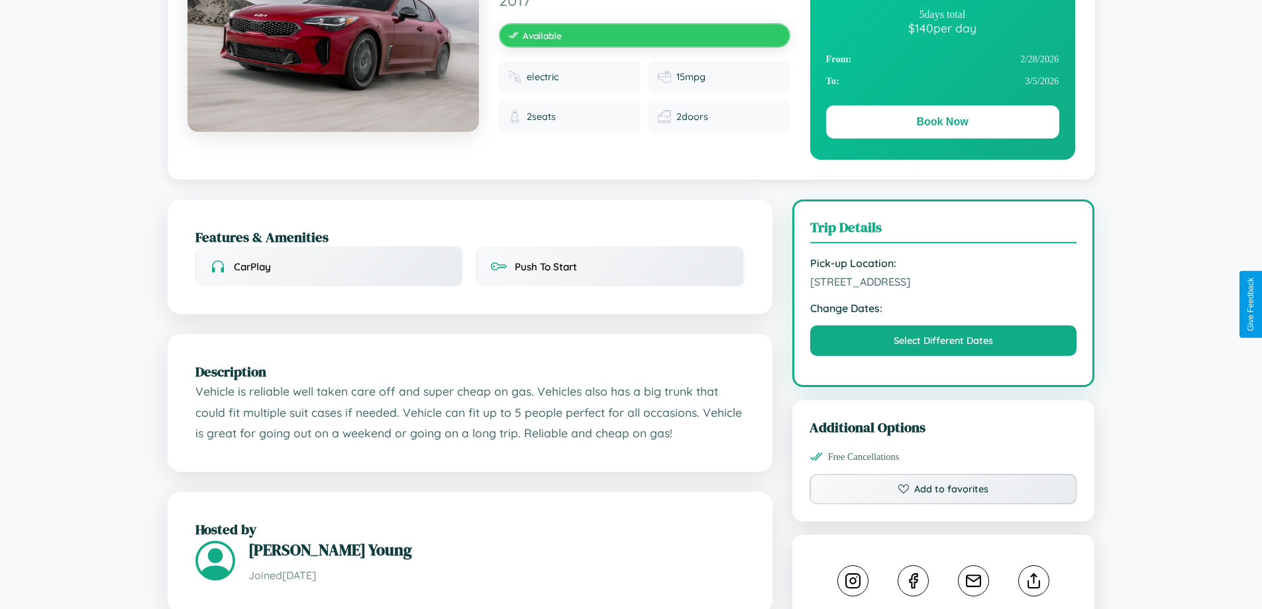
scroll to position [143, 0]
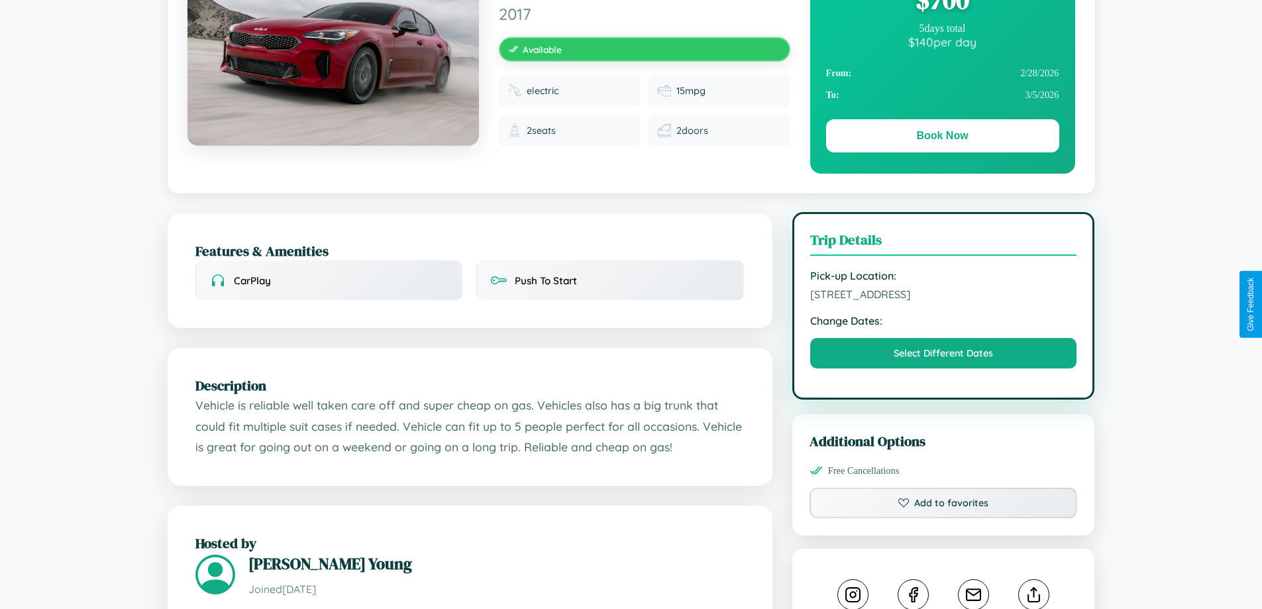
click at [943, 301] on span "4700 Chestnut Street Bangalore Karnataka 31519 India" at bounding box center [943, 293] width 267 height 13
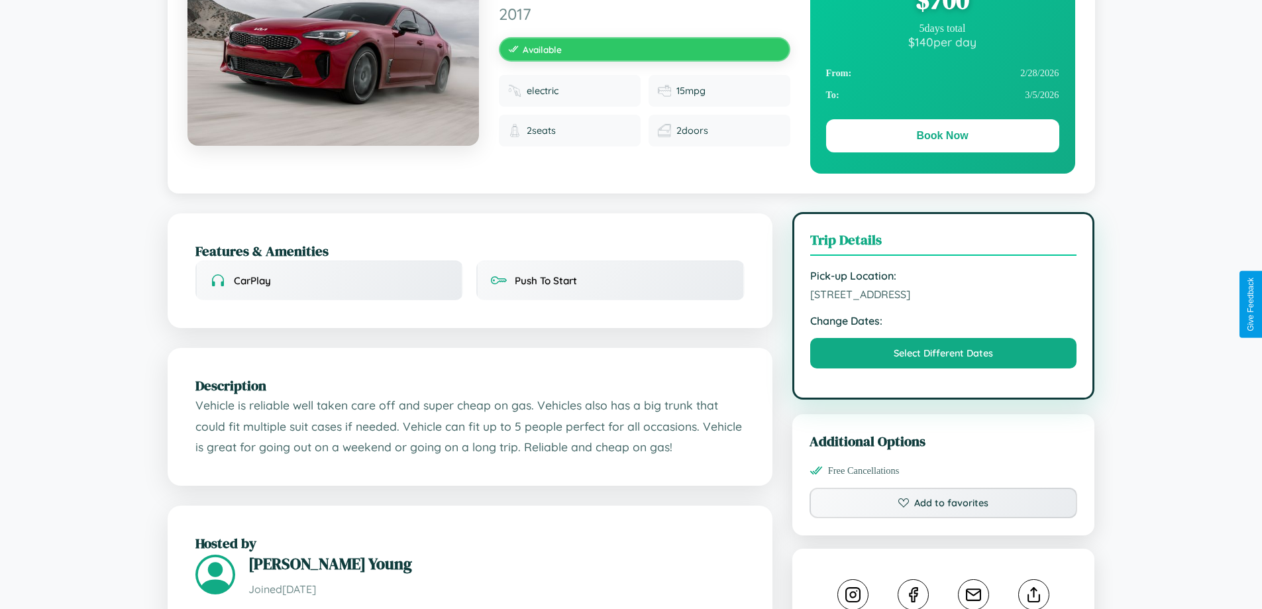
click at [943, 301] on span "4700 Chestnut Street Bangalore Karnataka 31519 India" at bounding box center [943, 293] width 267 height 13
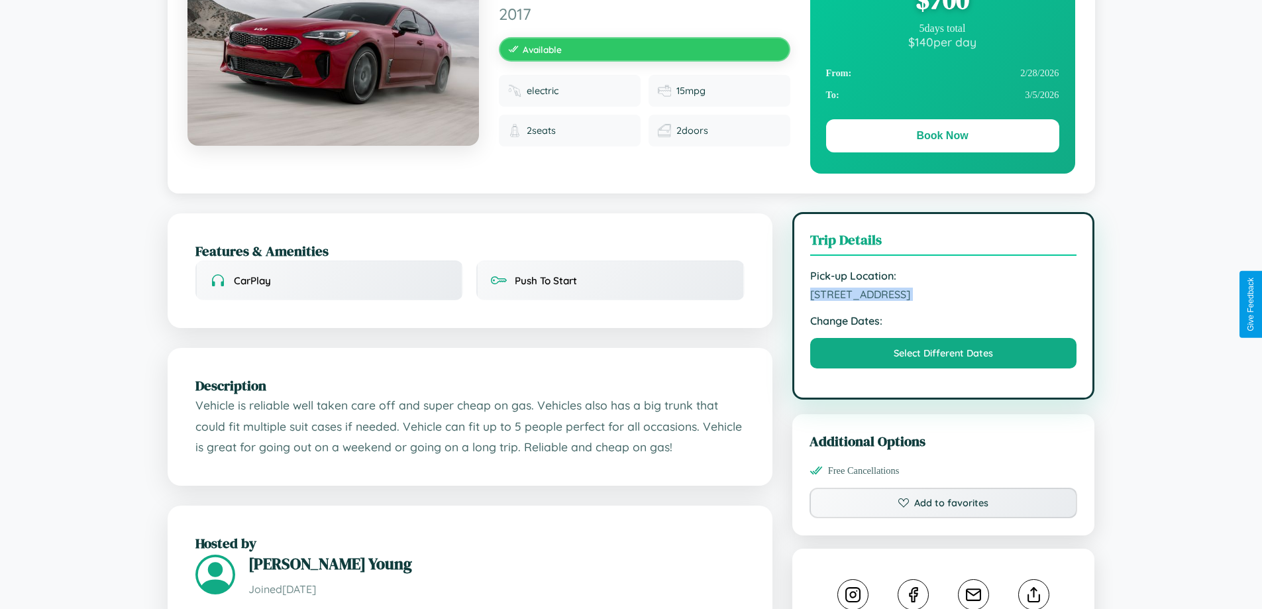
click at [943, 301] on span "4700 Chestnut Street Bangalore Karnataka 31519 India" at bounding box center [943, 293] width 267 height 13
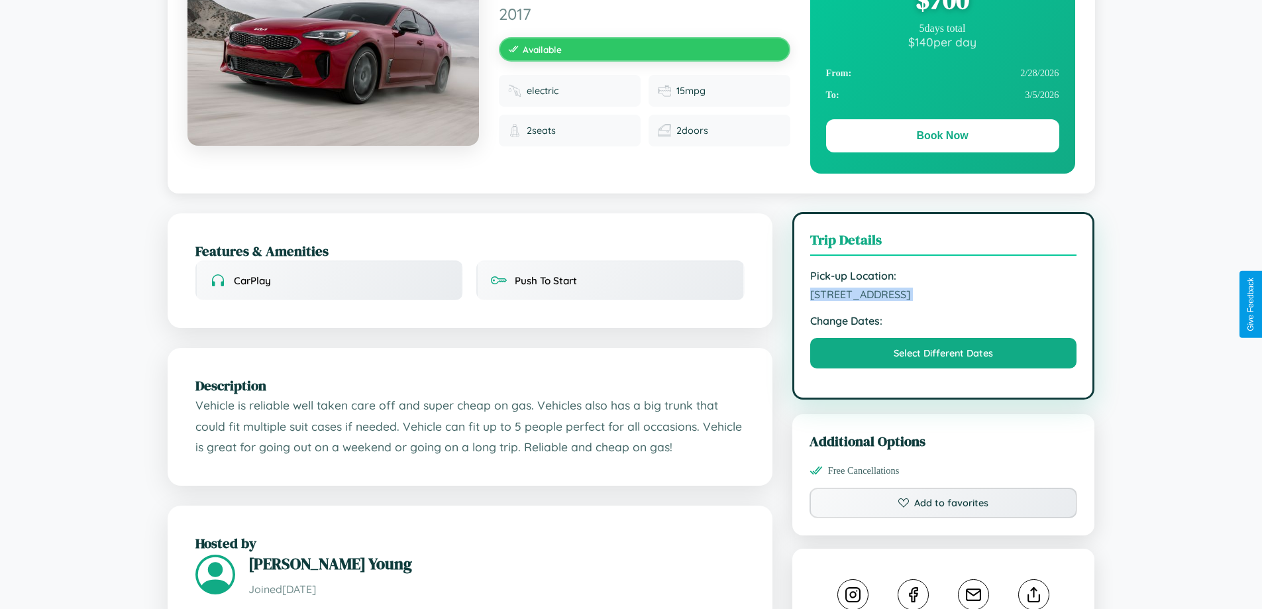
click at [943, 301] on span "4700 Chestnut Street Bangalore Karnataka 31519 India" at bounding box center [943, 293] width 267 height 13
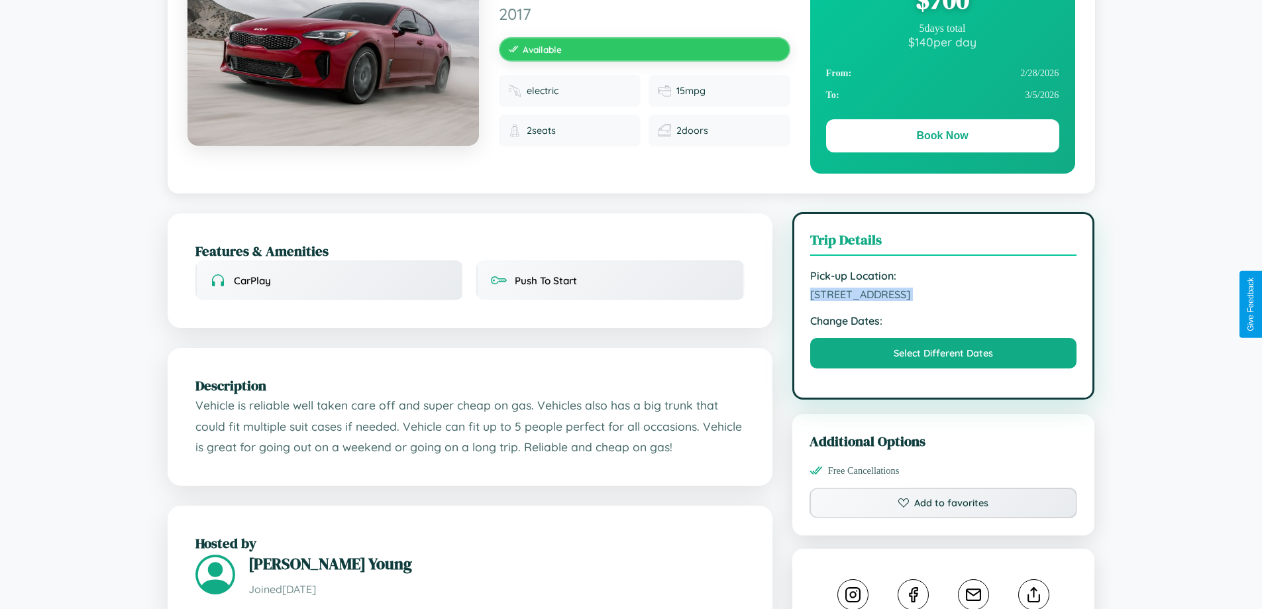
click at [943, 301] on span "4700 Chestnut Street Bangalore Karnataka 31519 India" at bounding box center [943, 293] width 267 height 13
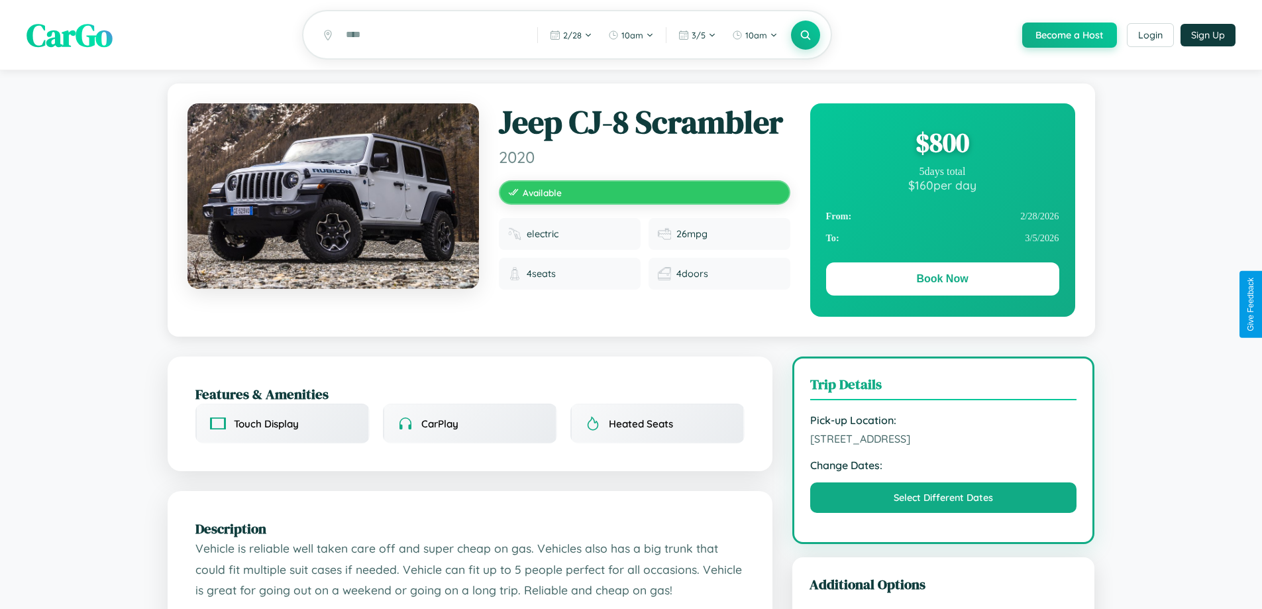
click at [942, 144] on div "$ 800" at bounding box center [942, 143] width 233 height 36
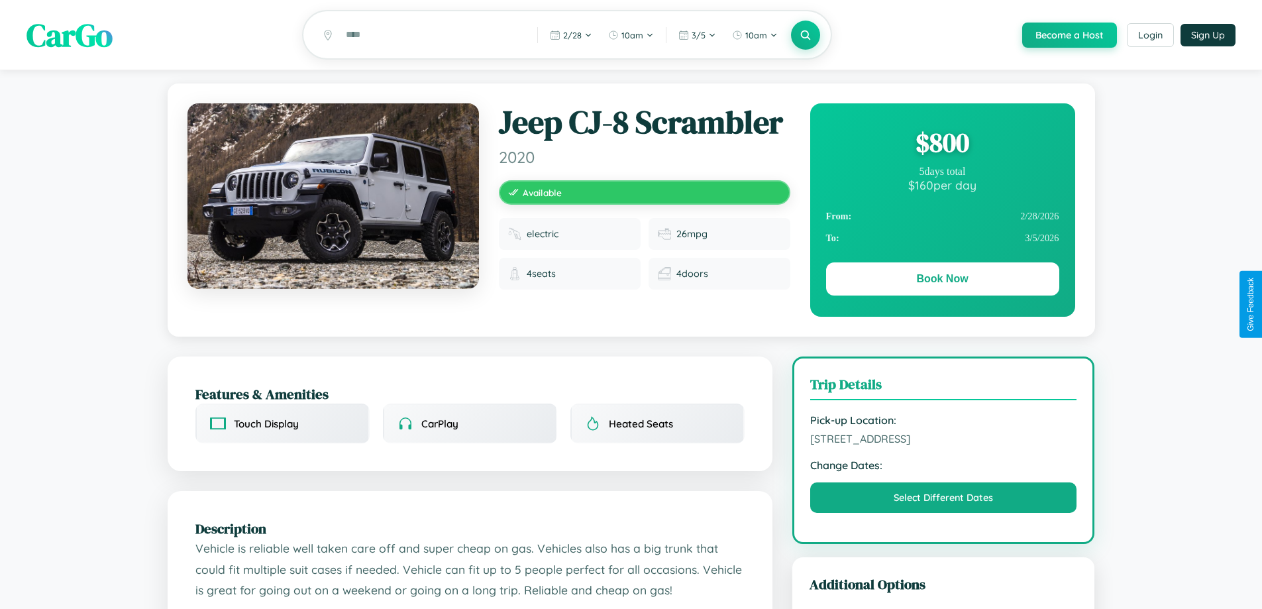
click at [942, 144] on div "$ 800" at bounding box center [942, 143] width 233 height 36
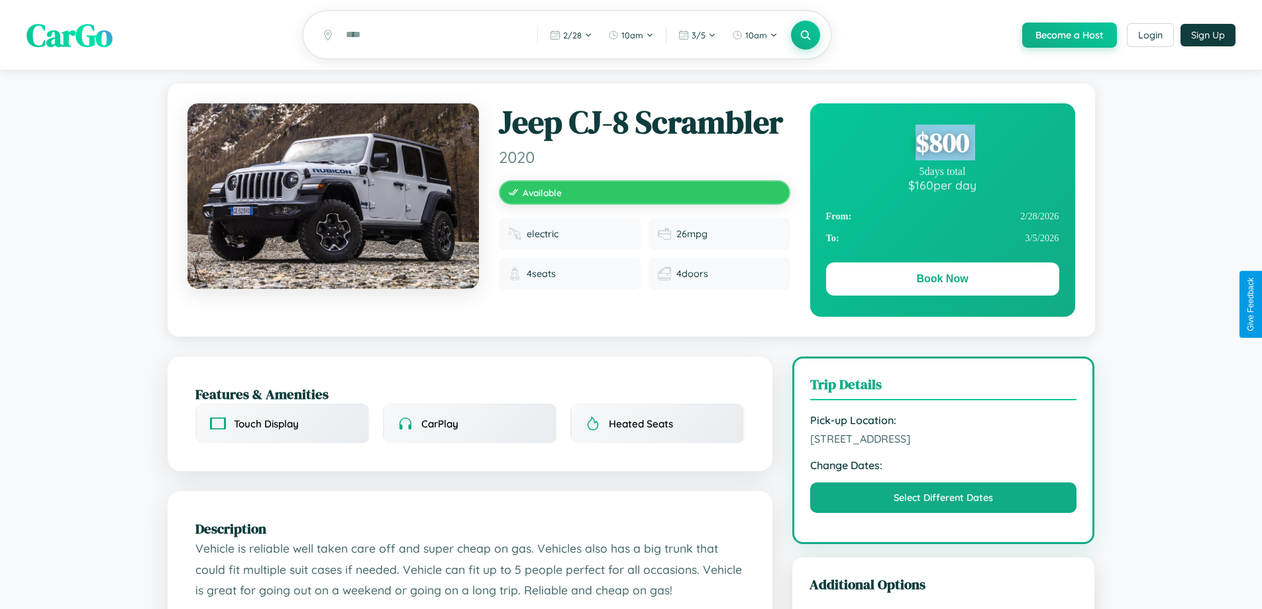
click at [942, 144] on div "$ 800" at bounding box center [942, 143] width 233 height 36
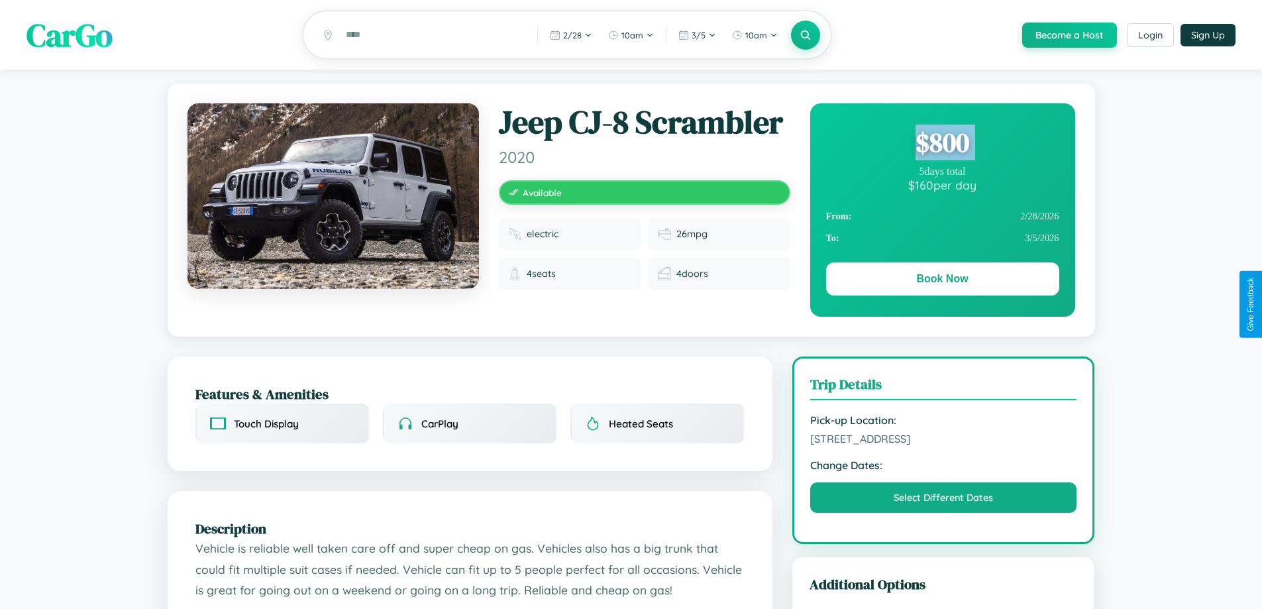
click at [942, 144] on div "$ 800" at bounding box center [942, 143] width 233 height 36
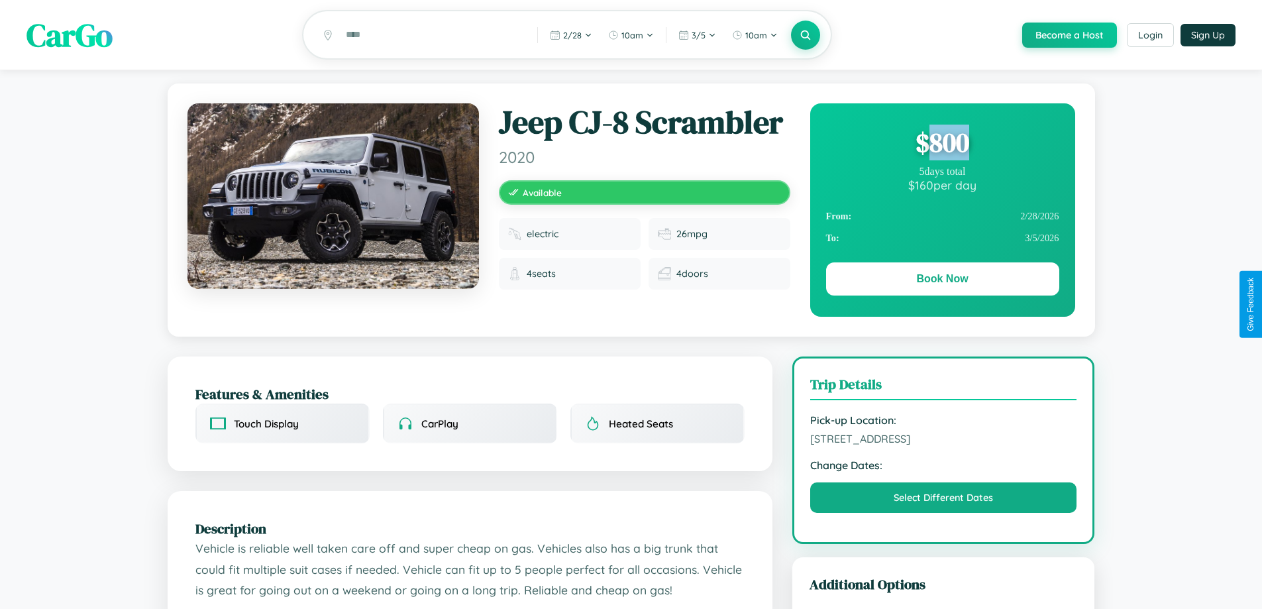
click at [942, 144] on div "$ 800" at bounding box center [942, 143] width 233 height 36
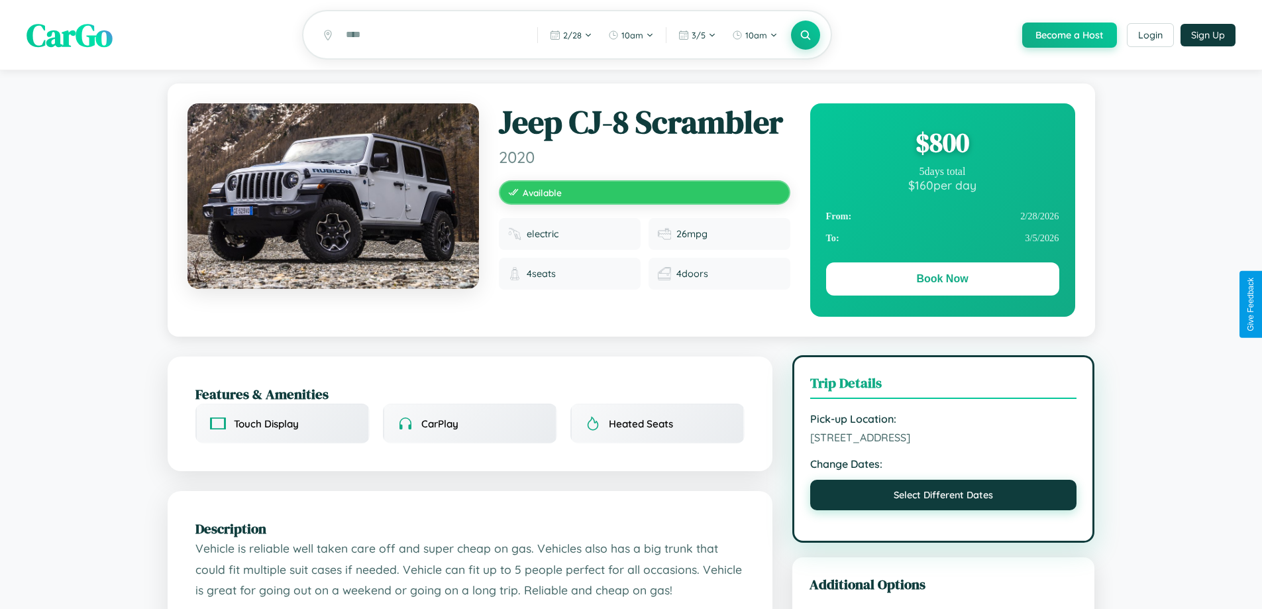
click at [943, 497] on button "Select Different Dates" at bounding box center [943, 494] width 267 height 30
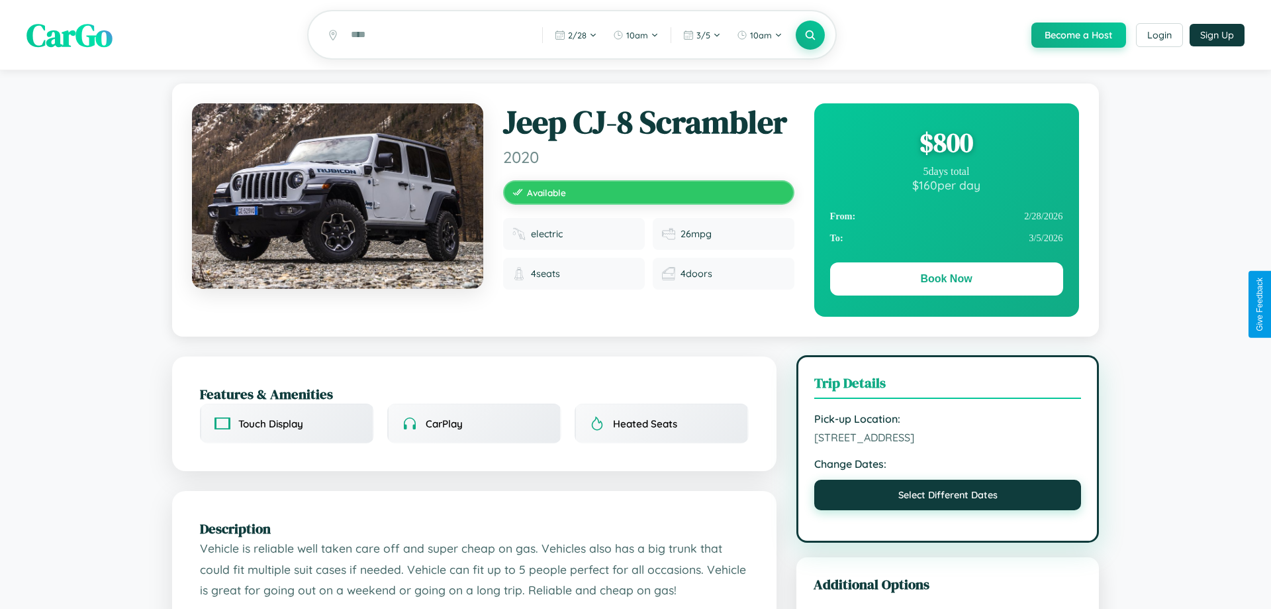
select select "*"
select select "****"
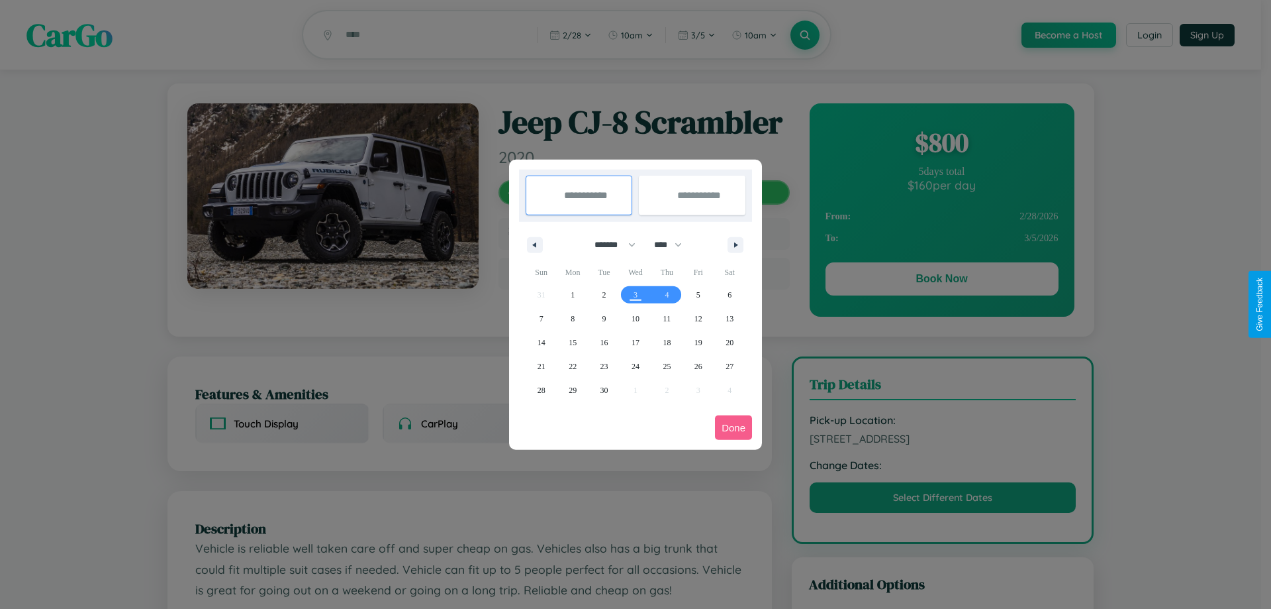
drag, startPoint x: 609, startPoint y: 244, endPoint x: 636, endPoint y: 266, distance: 33.9
click at [609, 244] on select "******* ******** ***** ***** *** **** **** ****** ********* ******* ******** **…" at bounding box center [613, 245] width 56 height 22
select select "*"
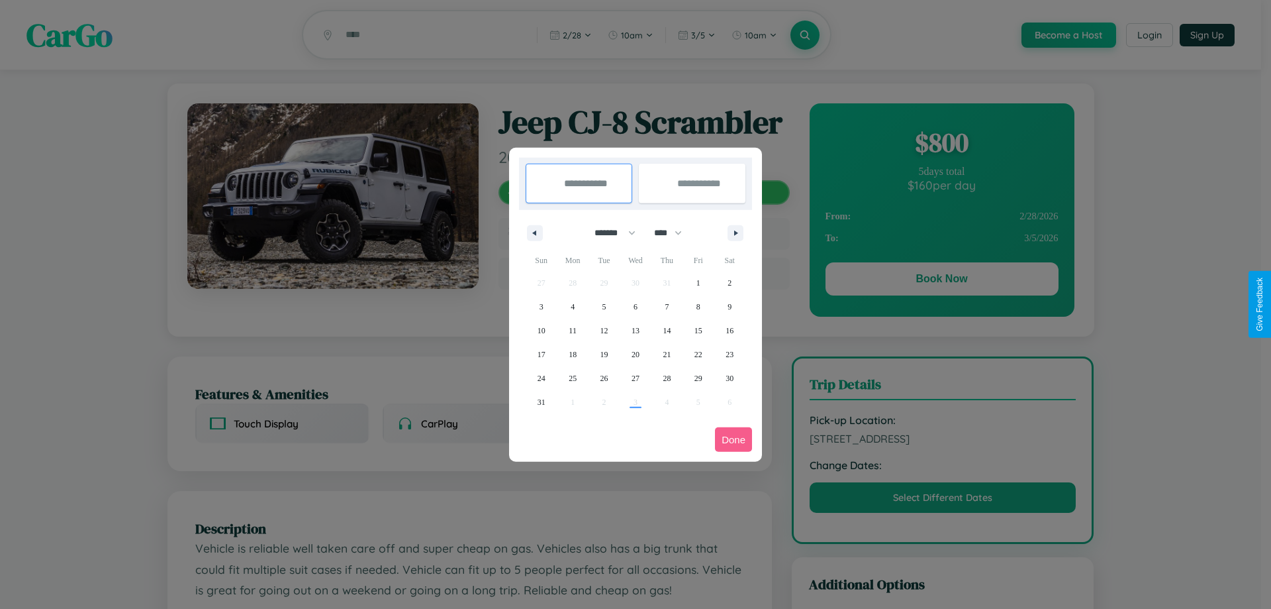
click at [674, 232] on select "**** **** **** **** **** **** **** **** **** **** **** **** **** **** **** ****…" at bounding box center [668, 233] width 40 height 22
select select "****"
click at [604, 377] on span "25" at bounding box center [605, 378] width 8 height 24
type input "**********"
click at [573, 401] on span "31" at bounding box center [573, 402] width 8 height 24
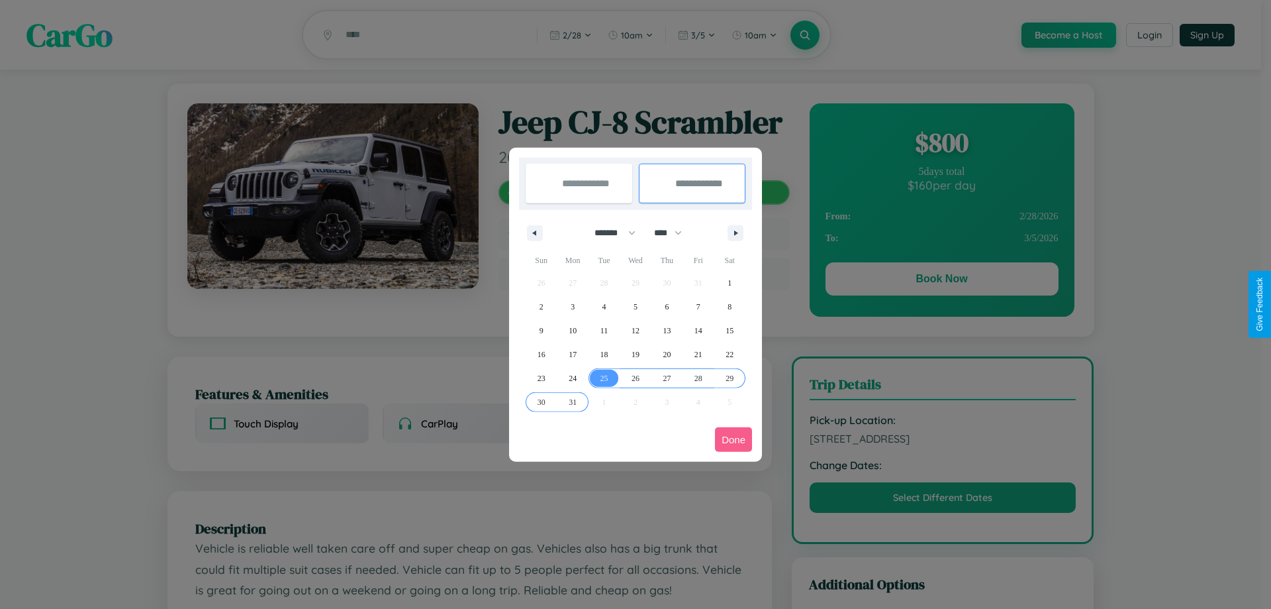
type input "**********"
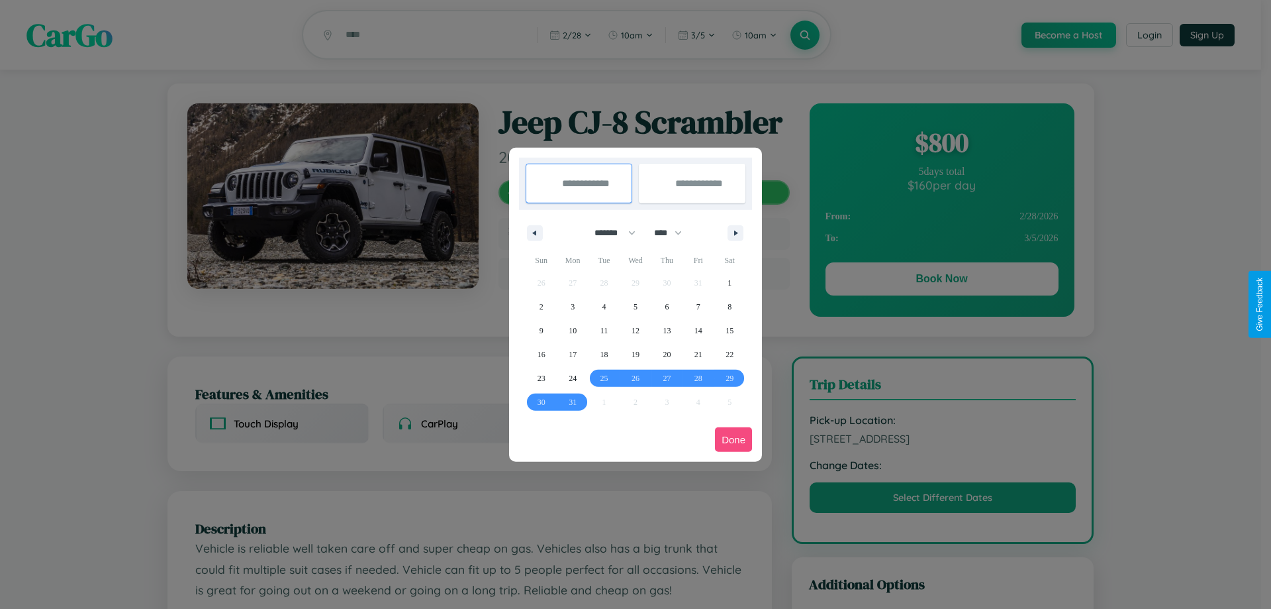
click at [734, 439] on button "Done" at bounding box center [733, 439] width 37 height 25
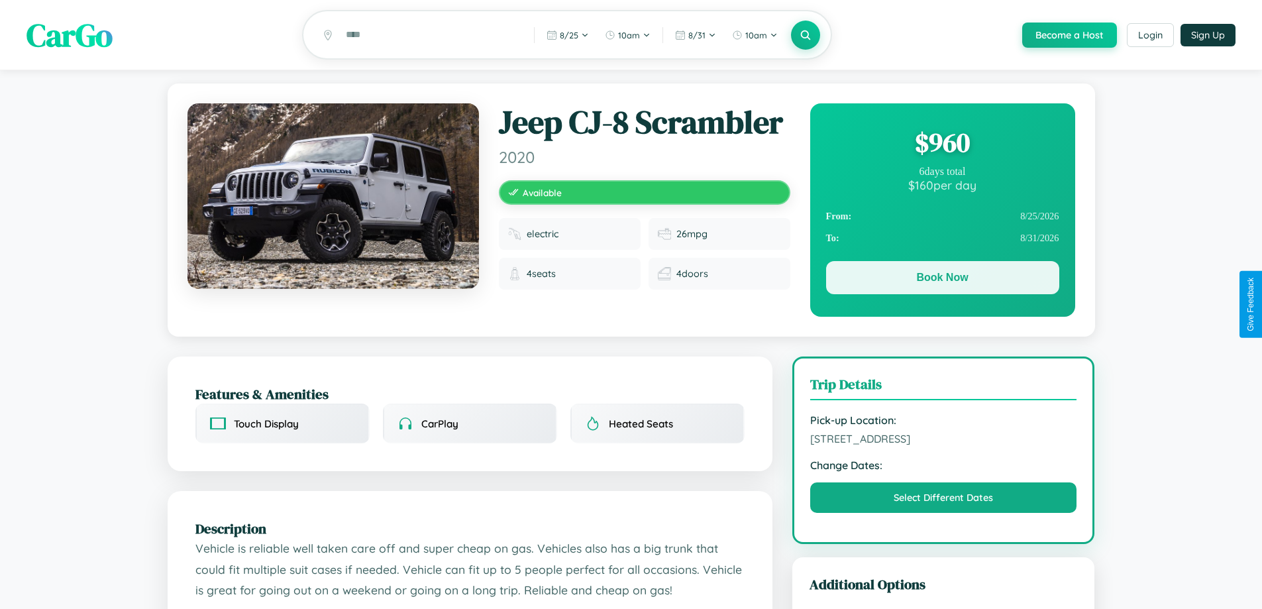
click at [942, 281] on button "Book Now" at bounding box center [942, 277] width 233 height 33
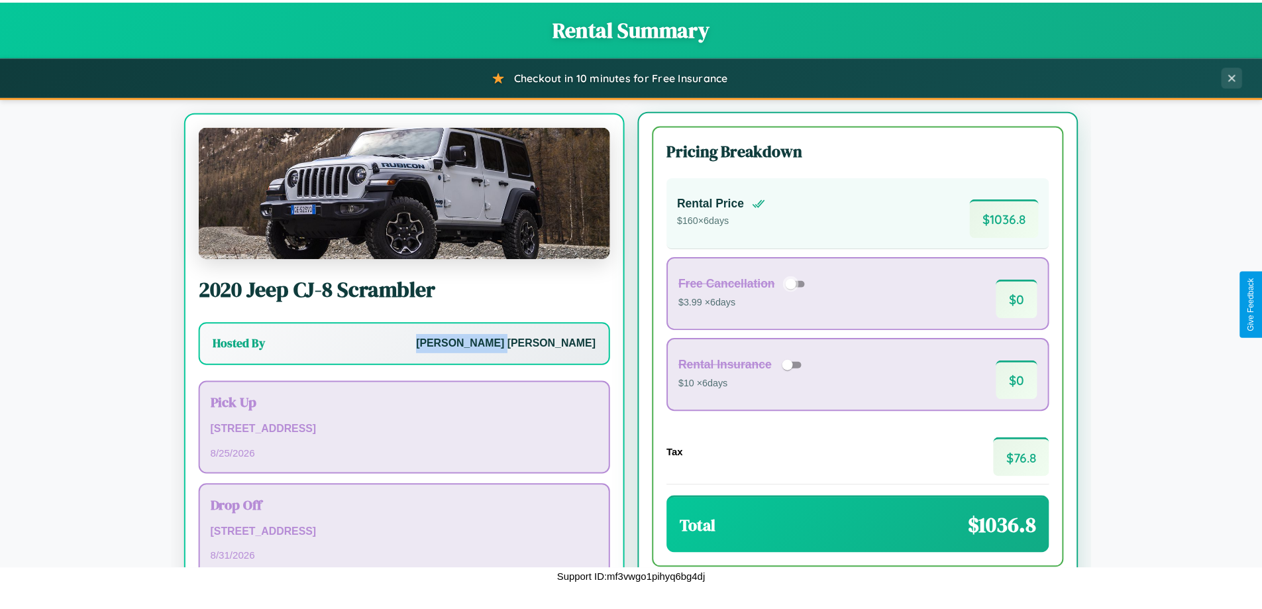
scroll to position [62, 0]
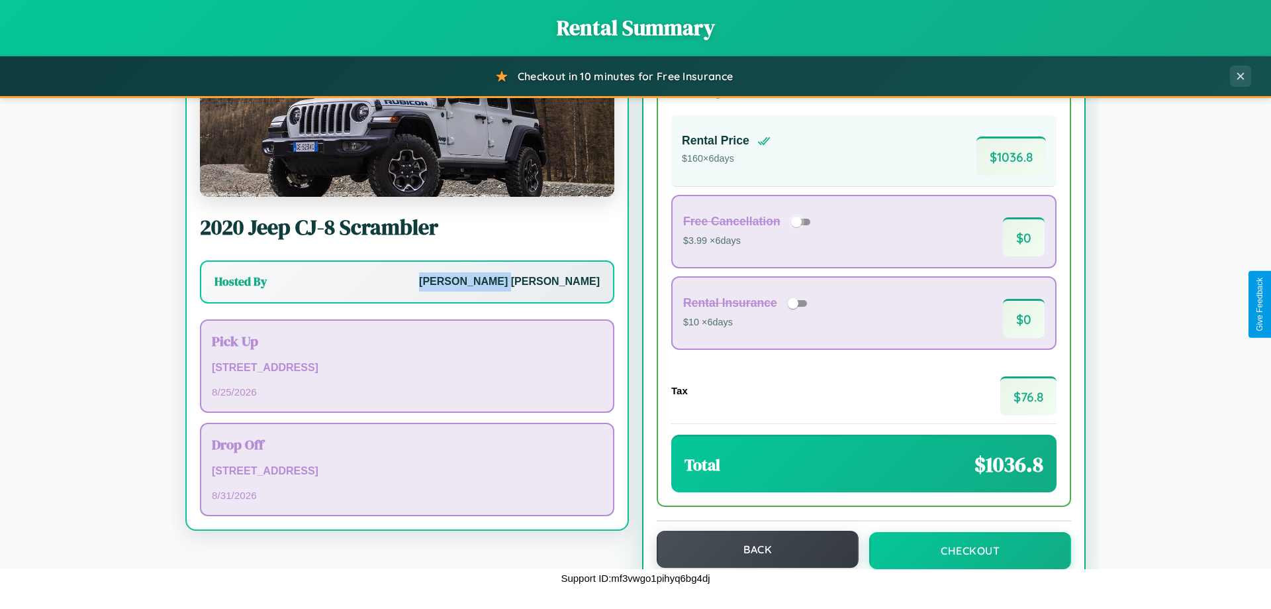
click at [752, 549] on button "Back" at bounding box center [758, 548] width 202 height 37
